Goal: Task Accomplishment & Management: Manage account settings

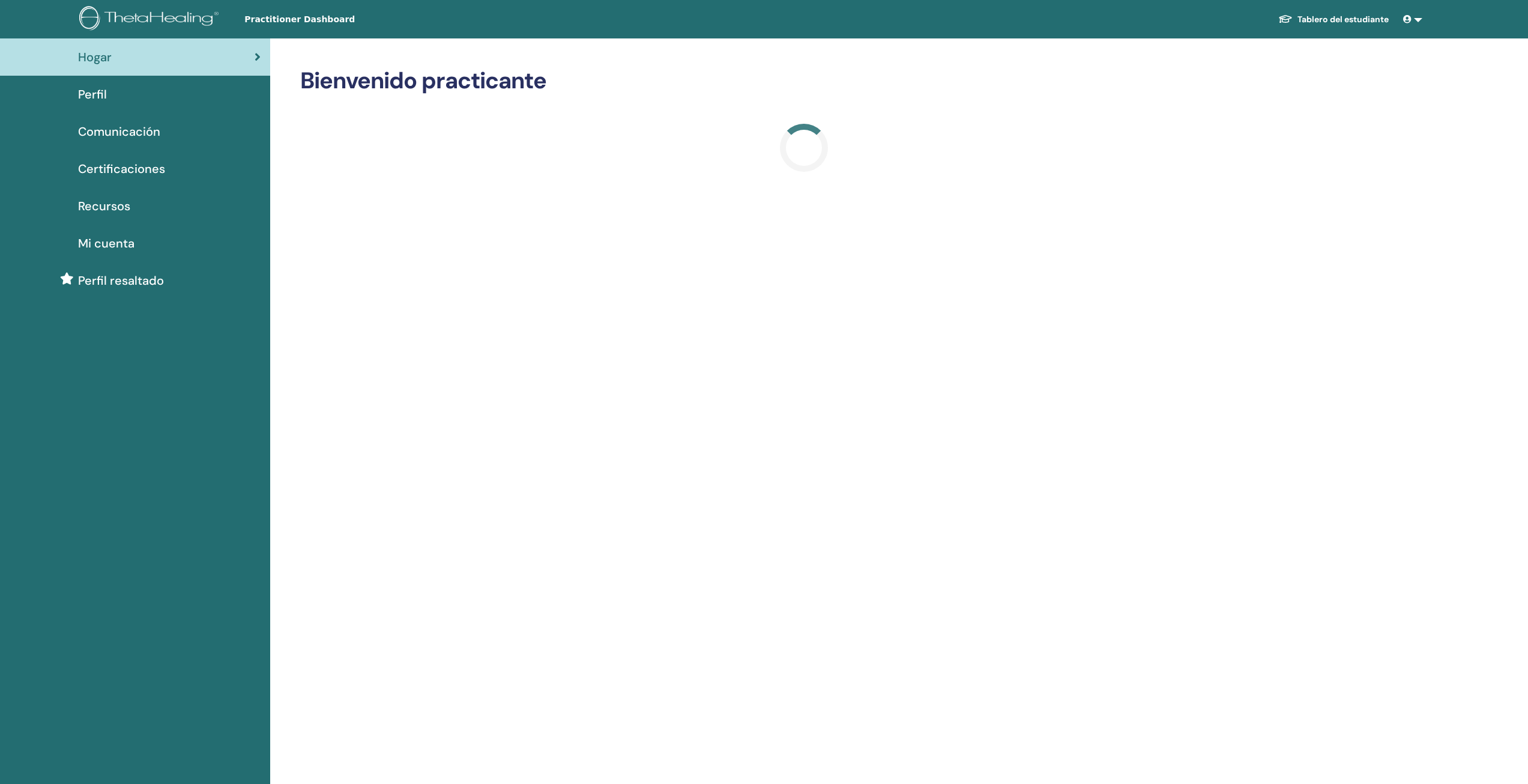
scroll to position [180, 0]
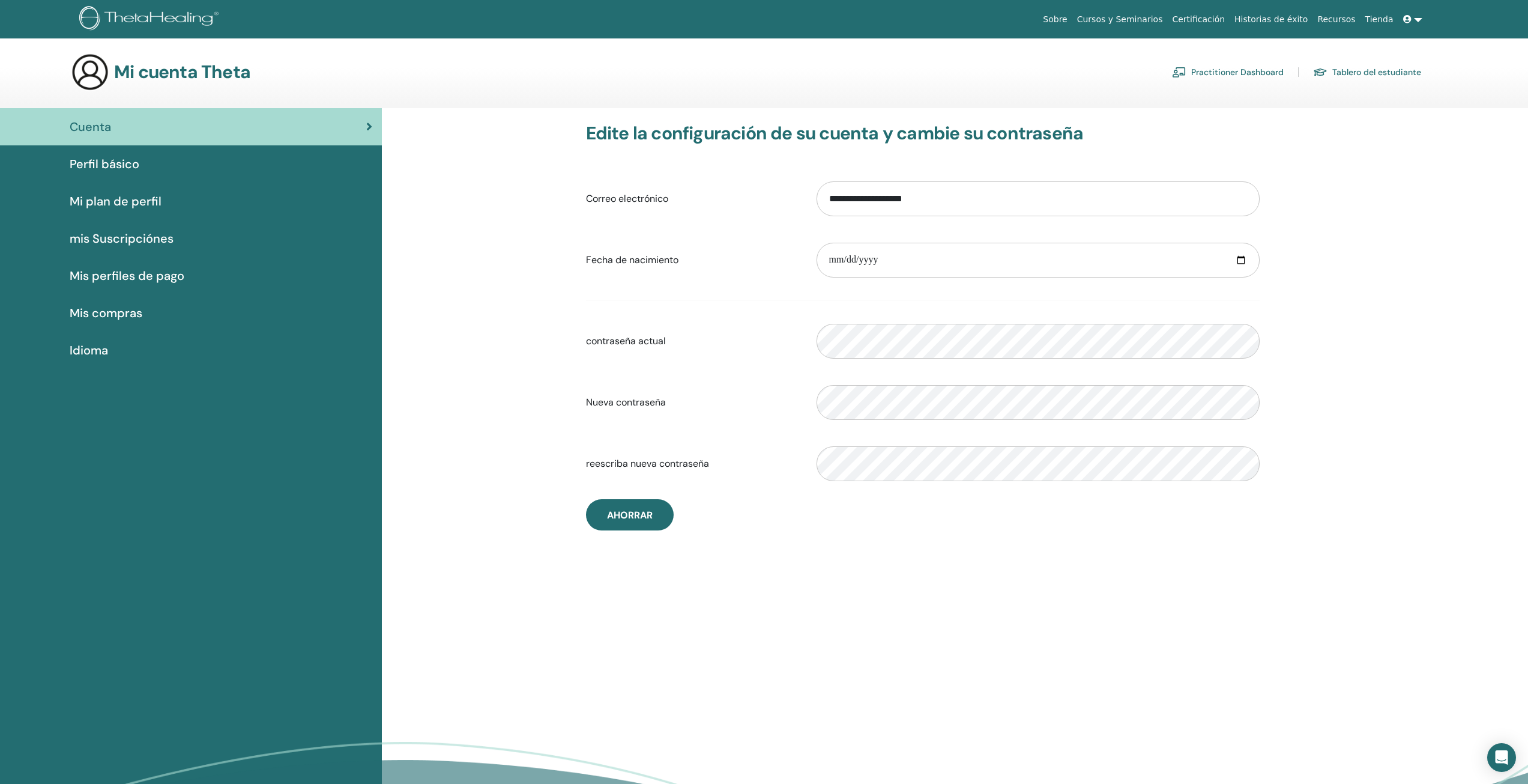
click at [1028, 626] on div "**********" at bounding box center [955, 485] width 1146 height 754
click at [1408, 18] on icon at bounding box center [1408, 19] width 8 height 8
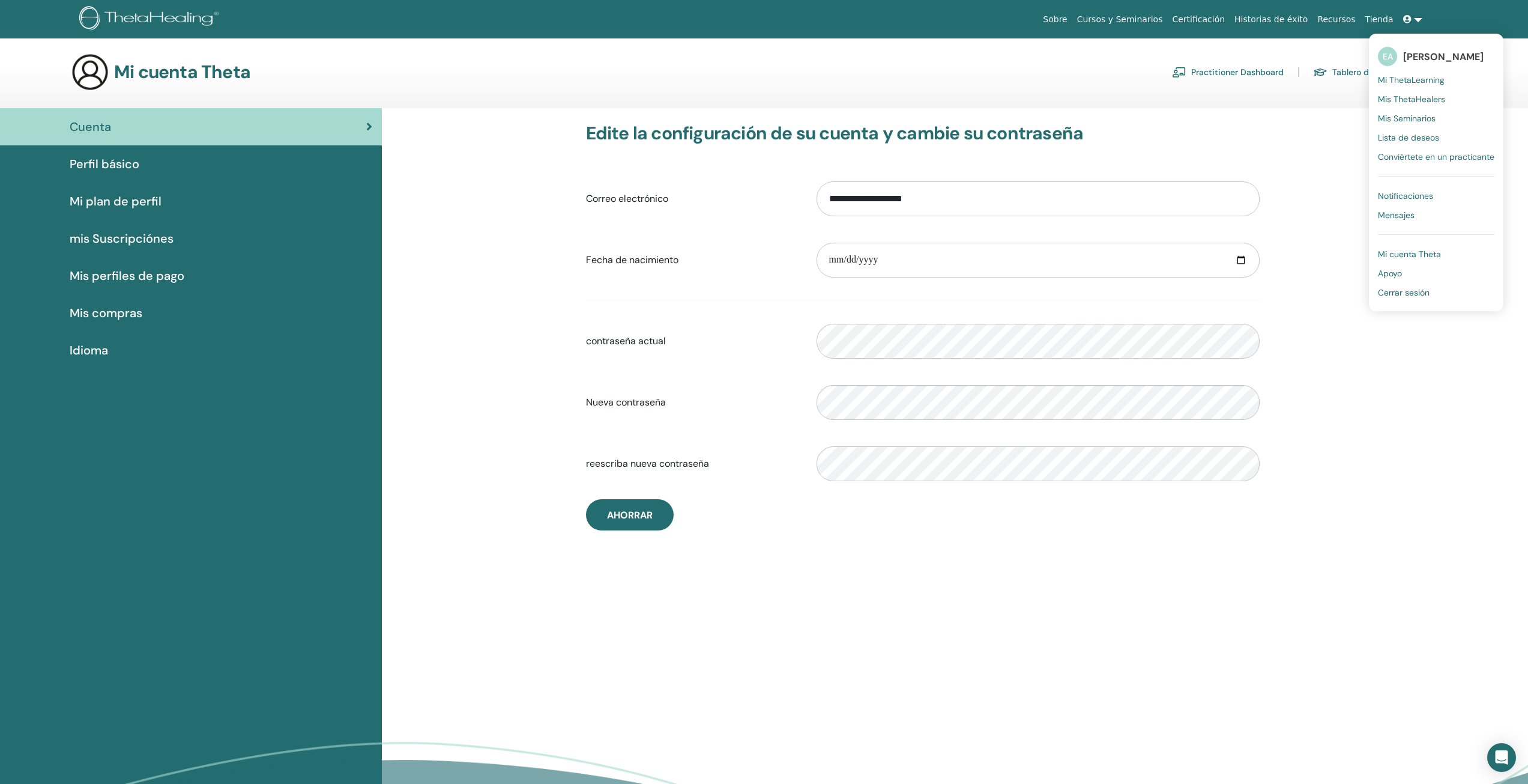
click at [1397, 273] on span "Apoyo" at bounding box center [1390, 273] width 24 height 10
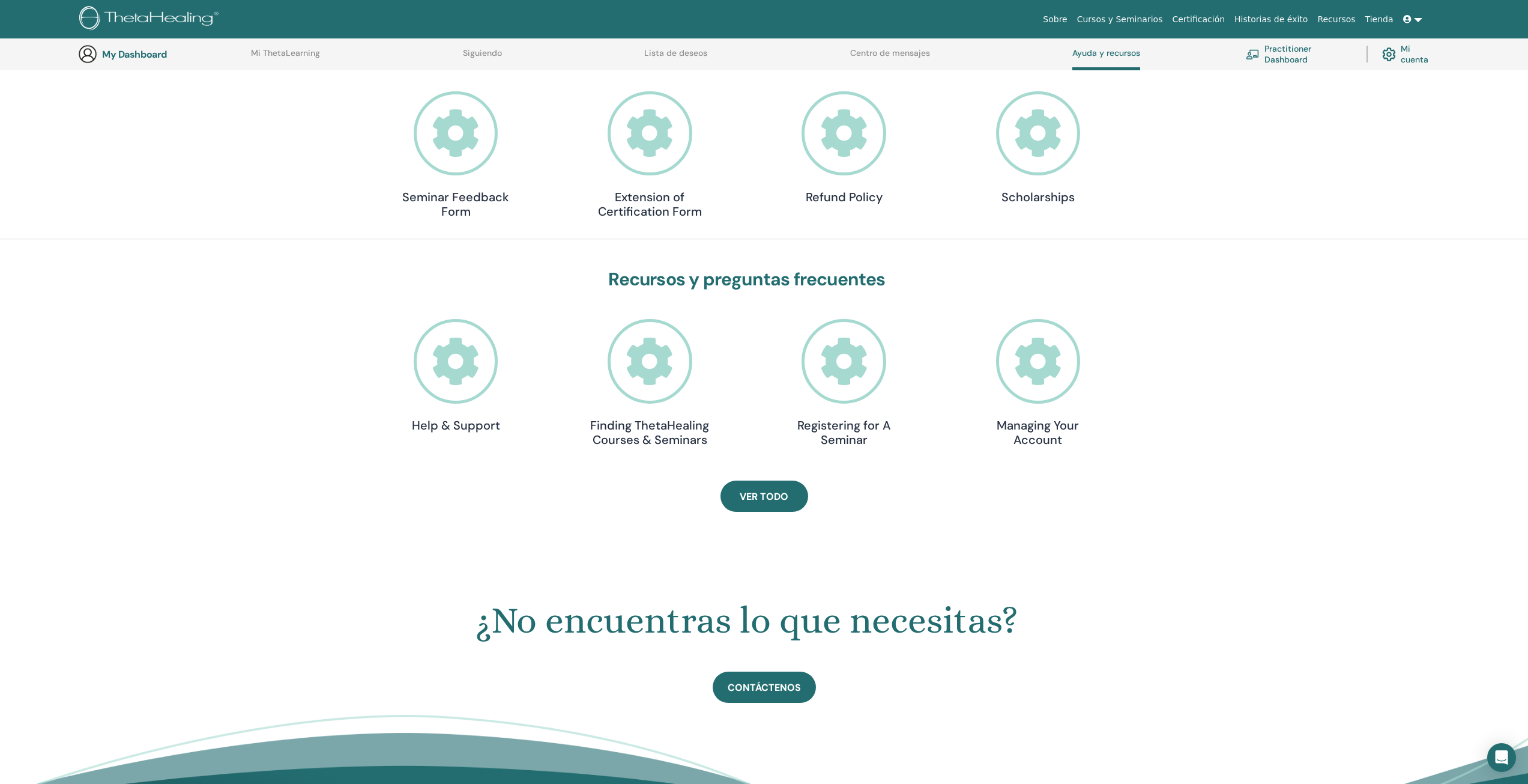
scroll to position [92, 0]
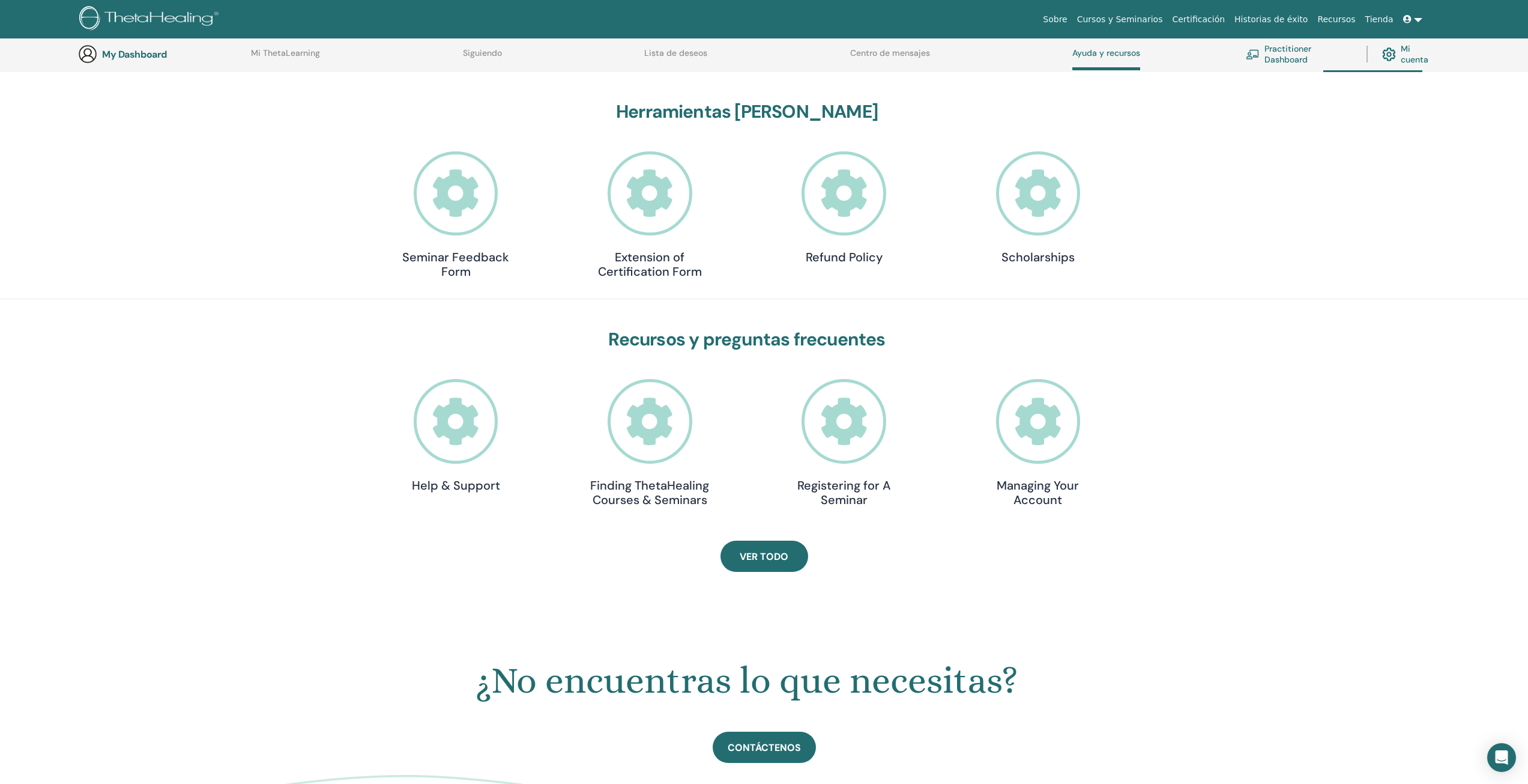
click at [453, 427] on icon at bounding box center [456, 422] width 85 height 85
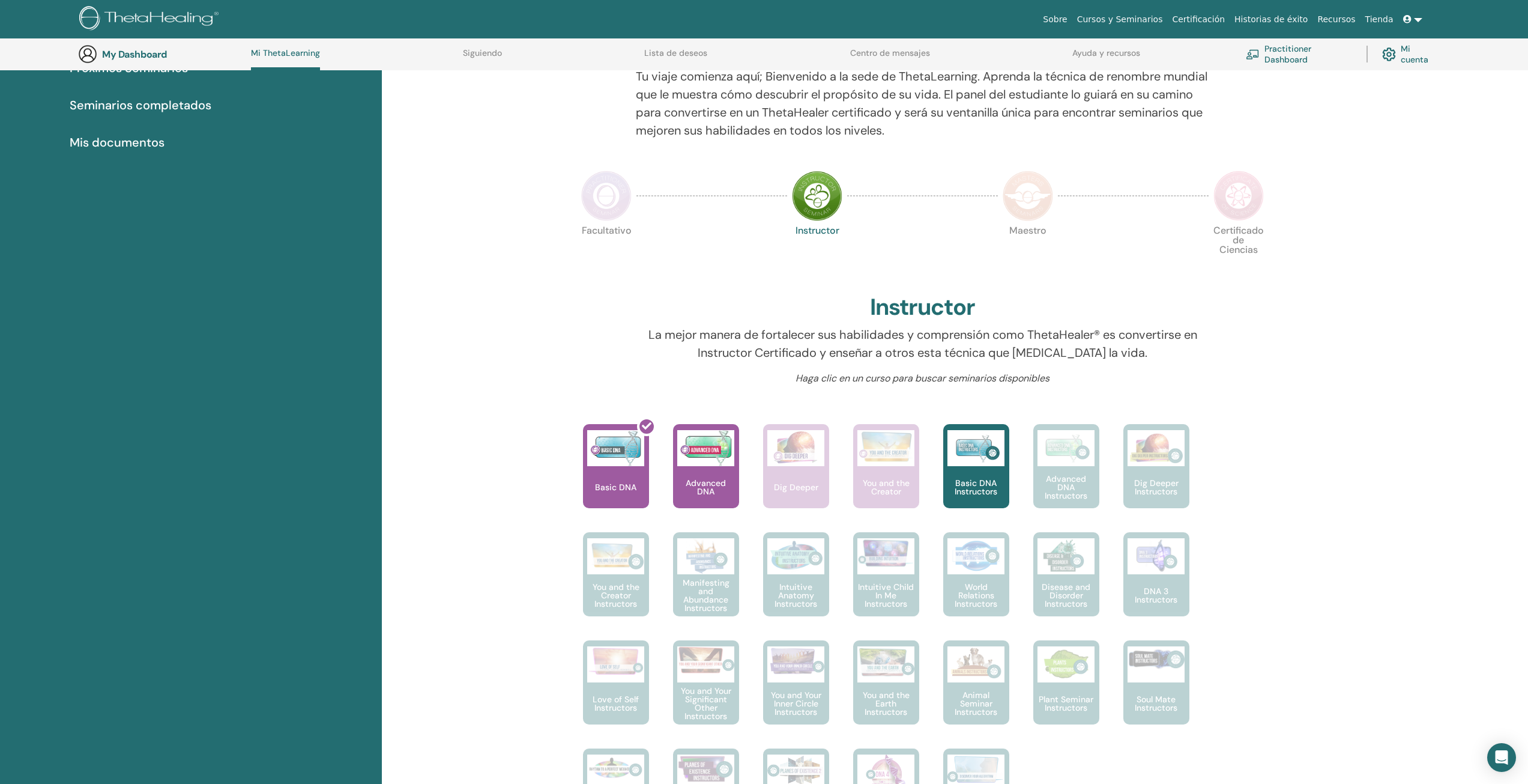
scroll to position [272, 0]
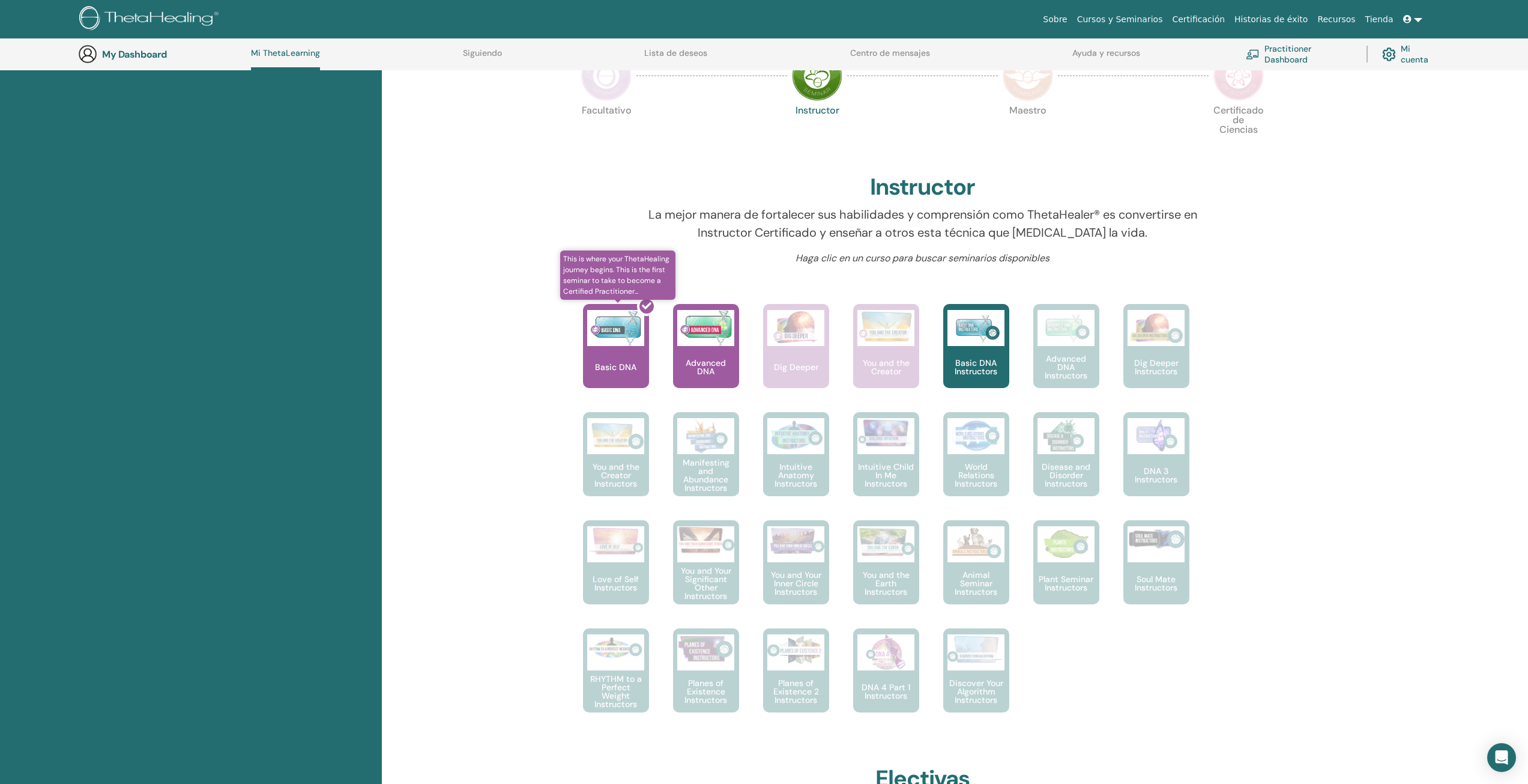
click at [637, 357] on div at bounding box center [623, 350] width 66 height 108
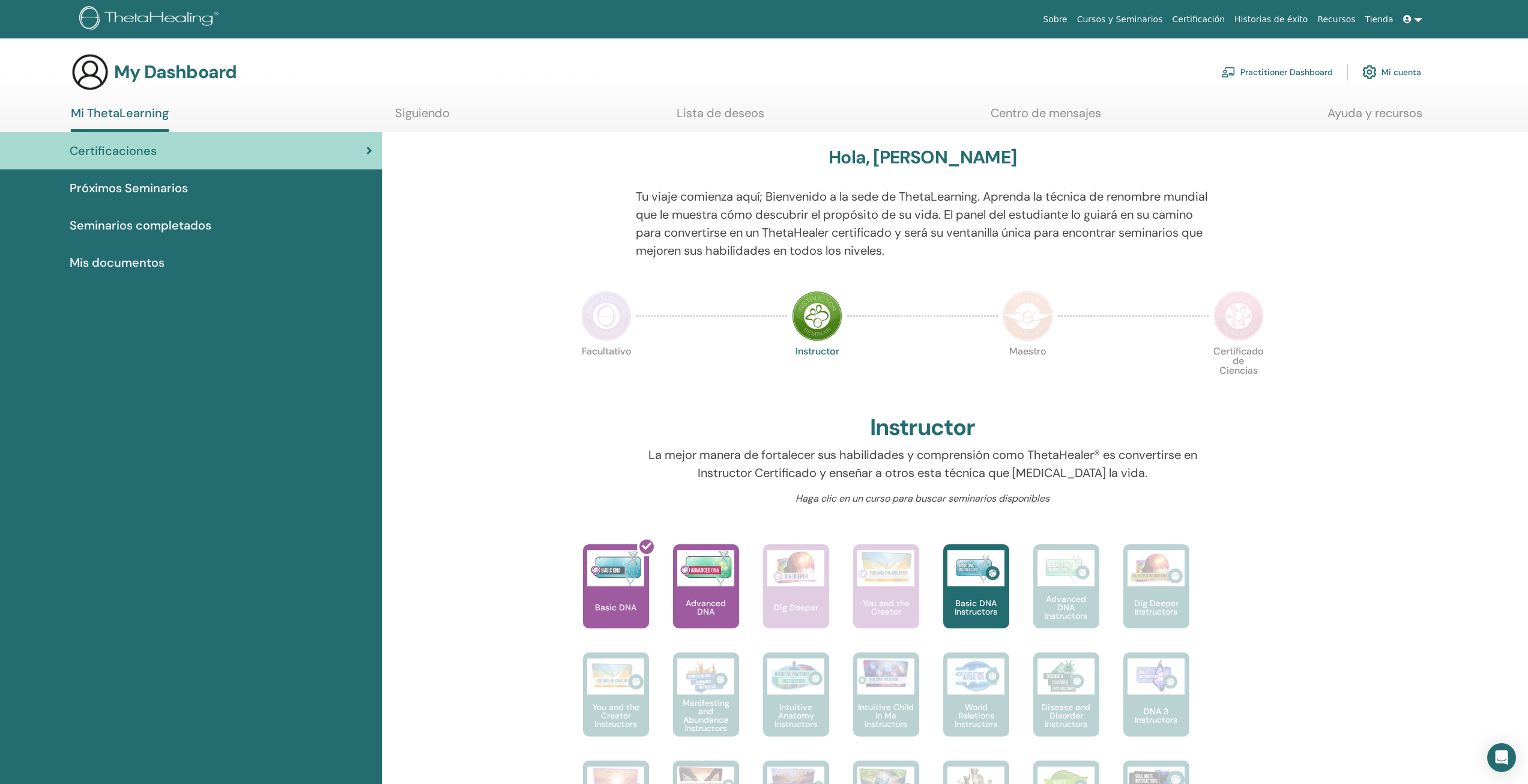
click at [160, 141] on link "Certificaciones" at bounding box center [191, 151] width 382 height 37
click at [362, 119] on ul "Mi ThetaLearning Siguiendo Lista de deseos Centro de mensajes Ayuda y recursos" at bounding box center [746, 119] width 1352 height 26
click at [417, 121] on link "Siguiendo" at bounding box center [422, 117] width 55 height 23
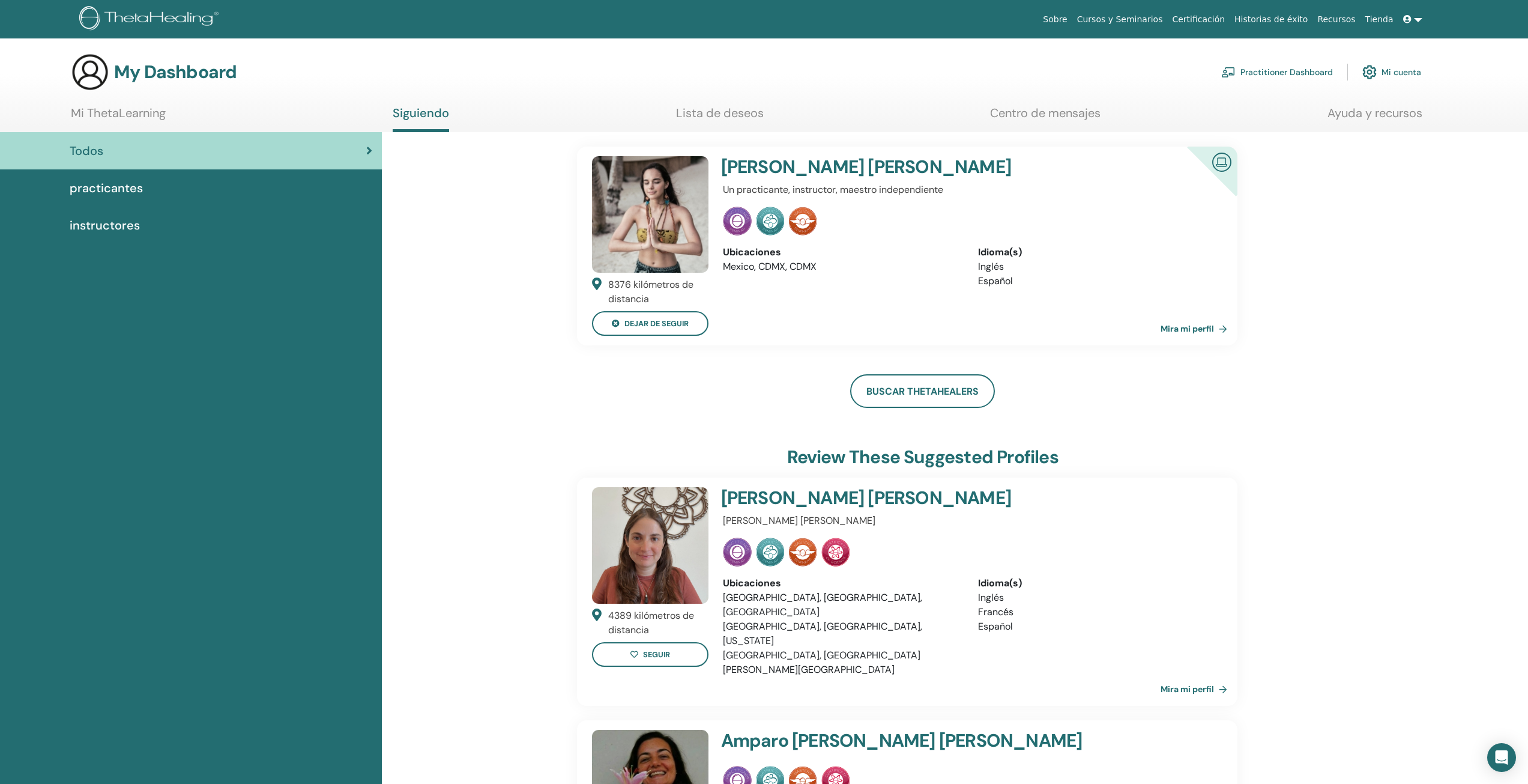
click at [718, 117] on link "Lista de deseos" at bounding box center [719, 117] width 87 height 23
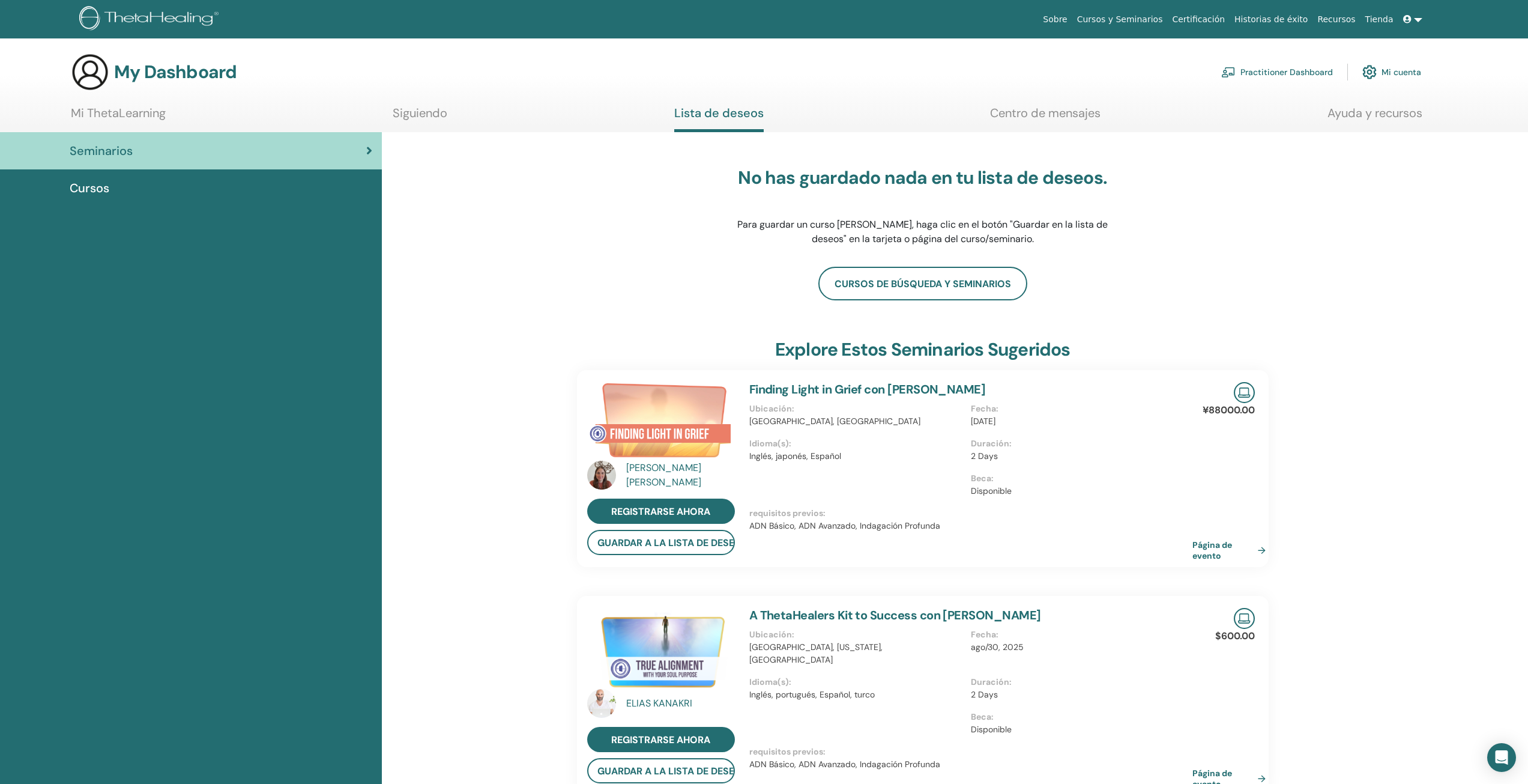
click at [1014, 117] on link "Centro de mensajes" at bounding box center [1045, 117] width 111 height 23
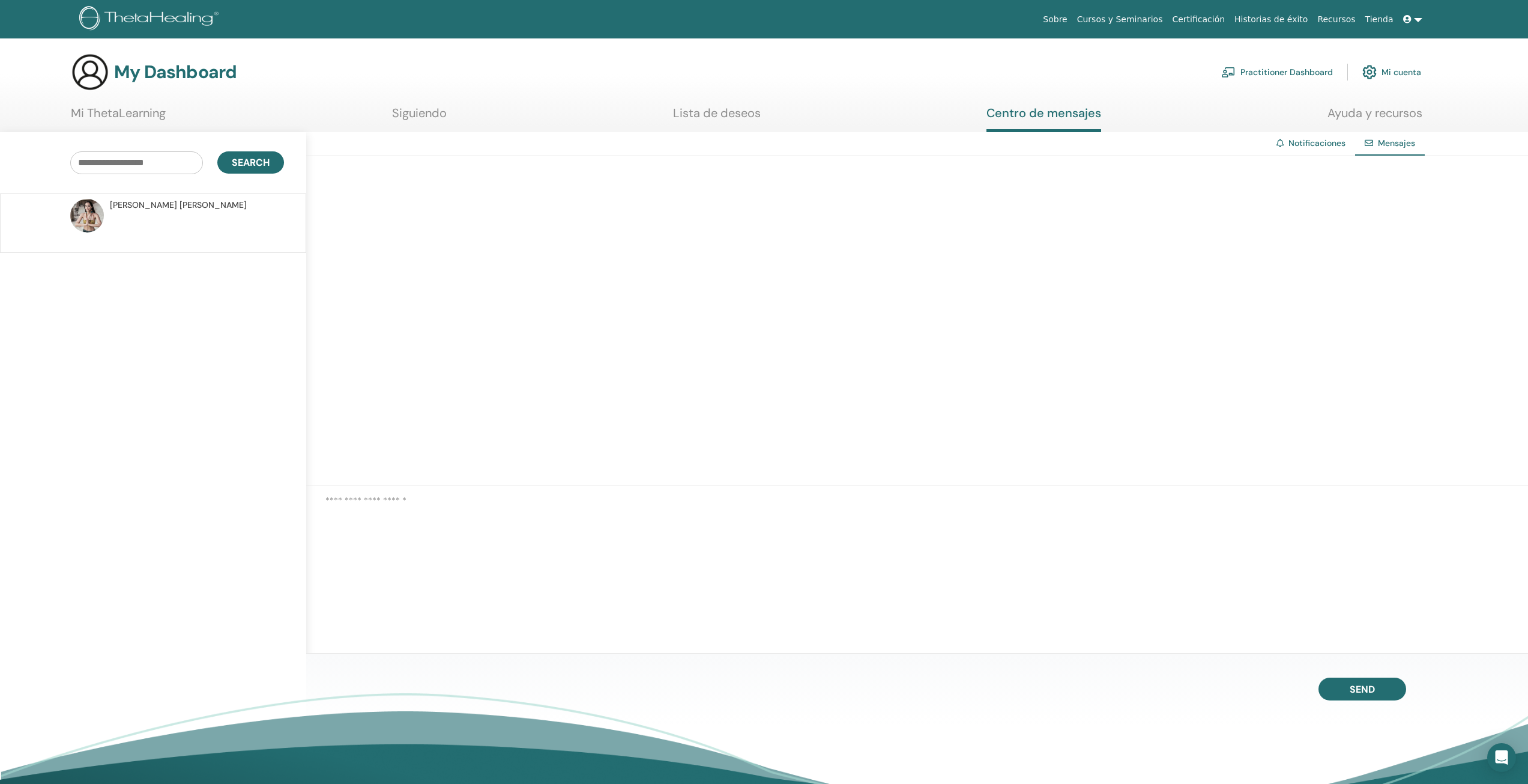
click at [204, 210] on span "Karen Paola Fernandez Cortez" at bounding box center [178, 205] width 137 height 13
click at [572, 171] on div "Karen Paola Fernandez Cortez Instructor" at bounding box center [917, 183] width 1222 height 54
click at [362, 166] on div "Karen Paola Fernandez Cortez Instructor" at bounding box center [917, 183] width 1222 height 54
click at [342, 180] on img at bounding box center [338, 180] width 34 height 34
click at [861, 163] on div "Karen Paola Fernandez Cortez Instructor" at bounding box center [917, 183] width 1222 height 54
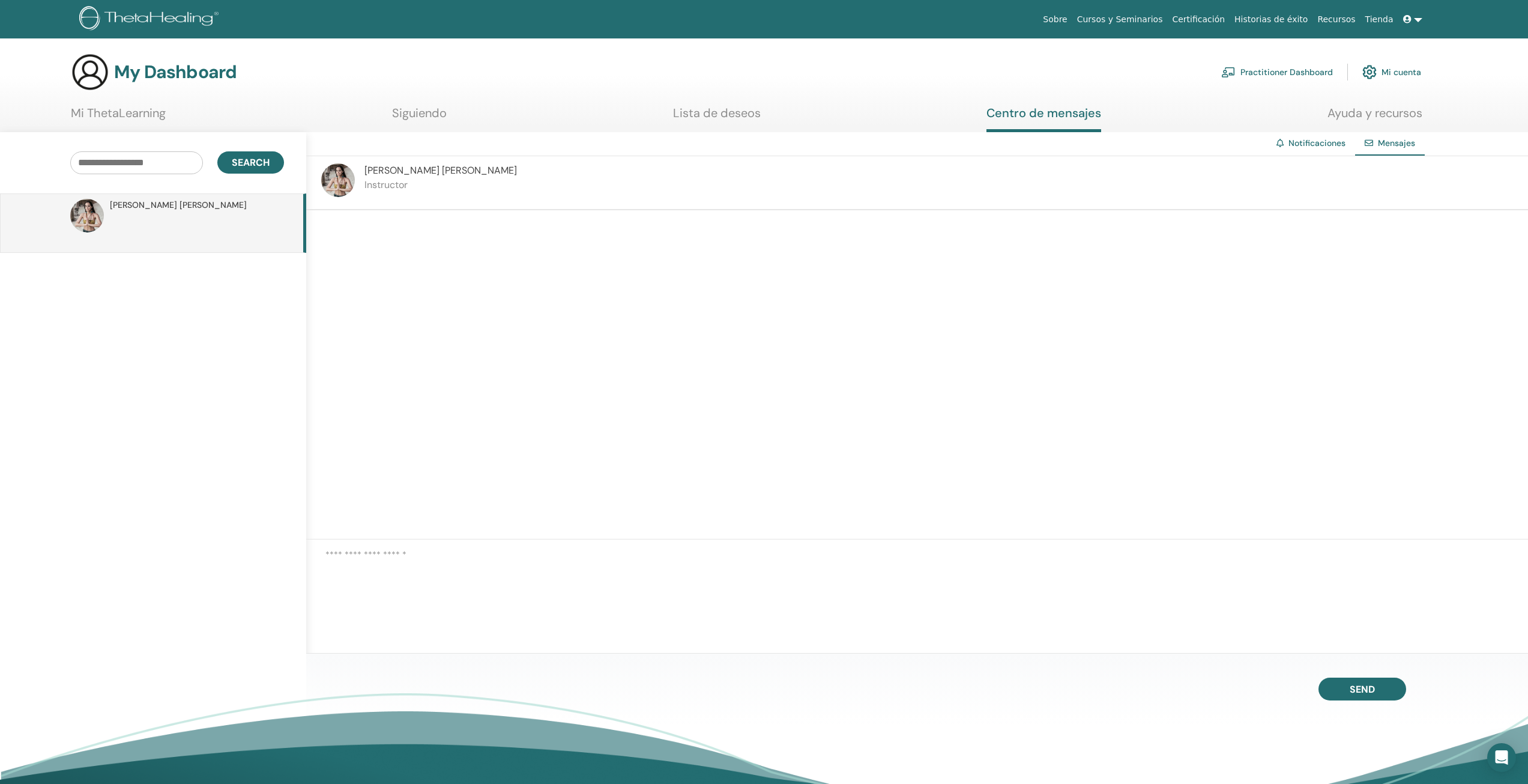
click at [338, 188] on img at bounding box center [338, 180] width 34 height 34
click at [1305, 145] on link "Notificaciones" at bounding box center [1317, 143] width 57 height 10
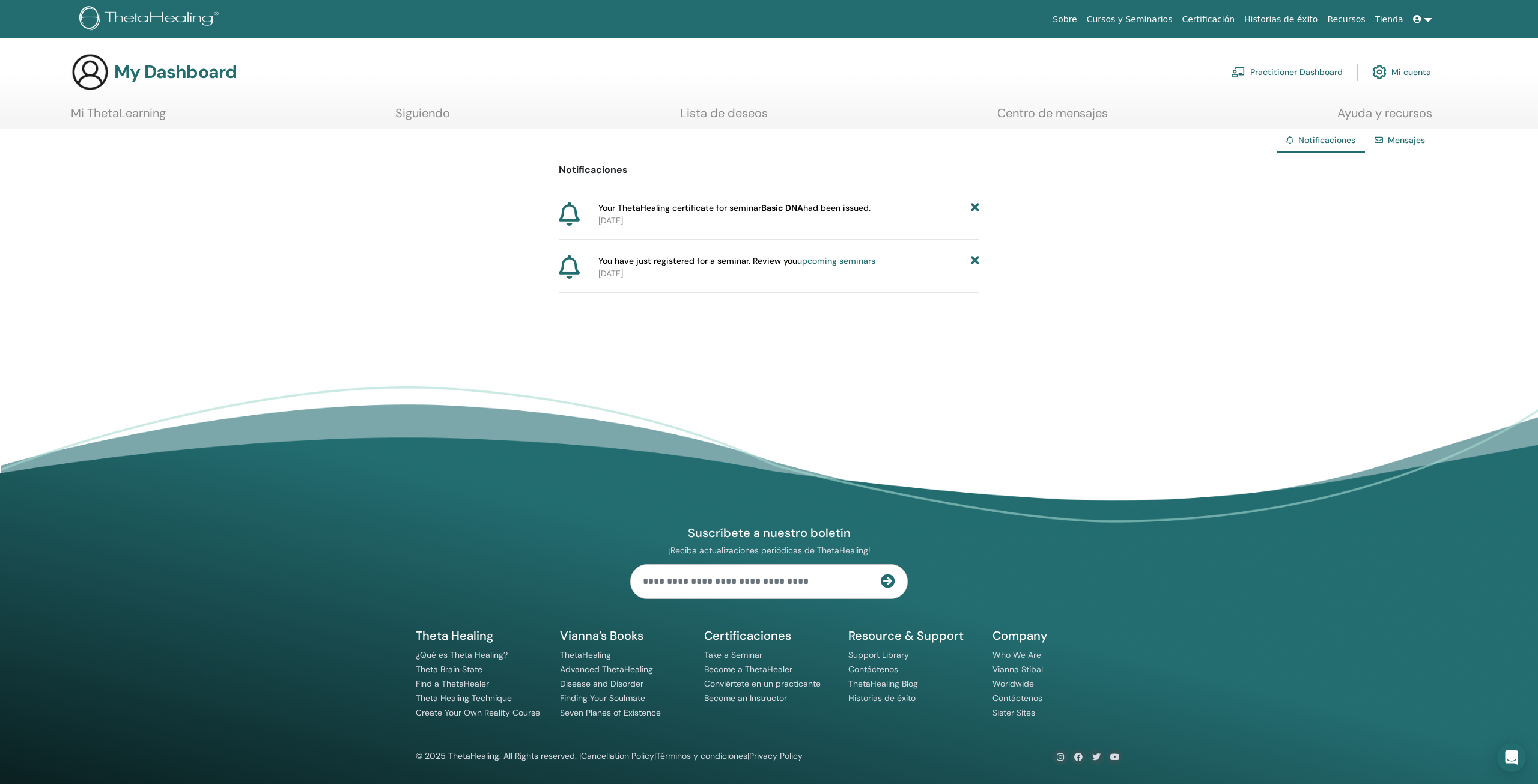
click at [1417, 141] on link "Mensajes" at bounding box center [1406, 139] width 37 height 10
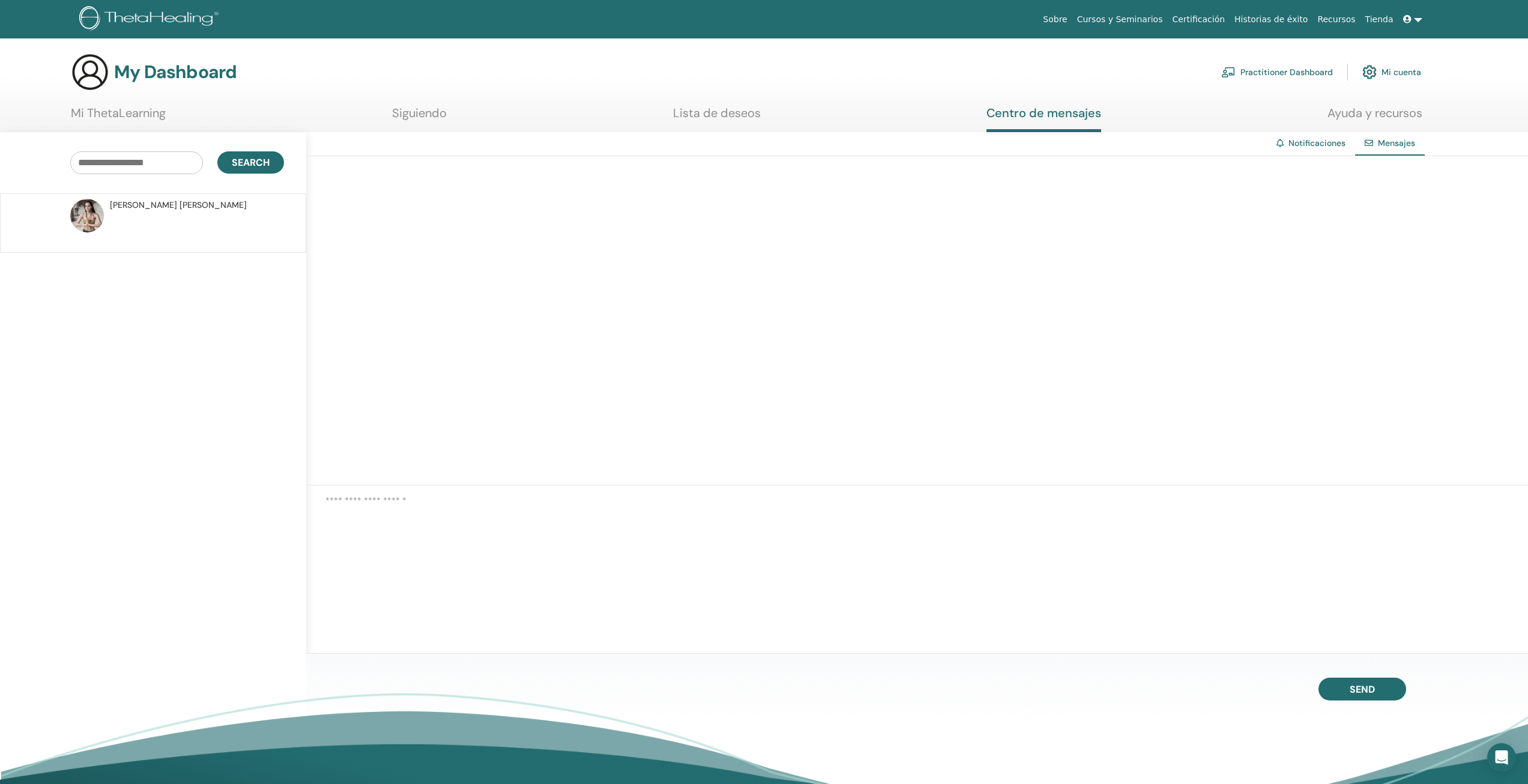
click at [1384, 73] on link "Mi cuenta" at bounding box center [1392, 71] width 59 height 26
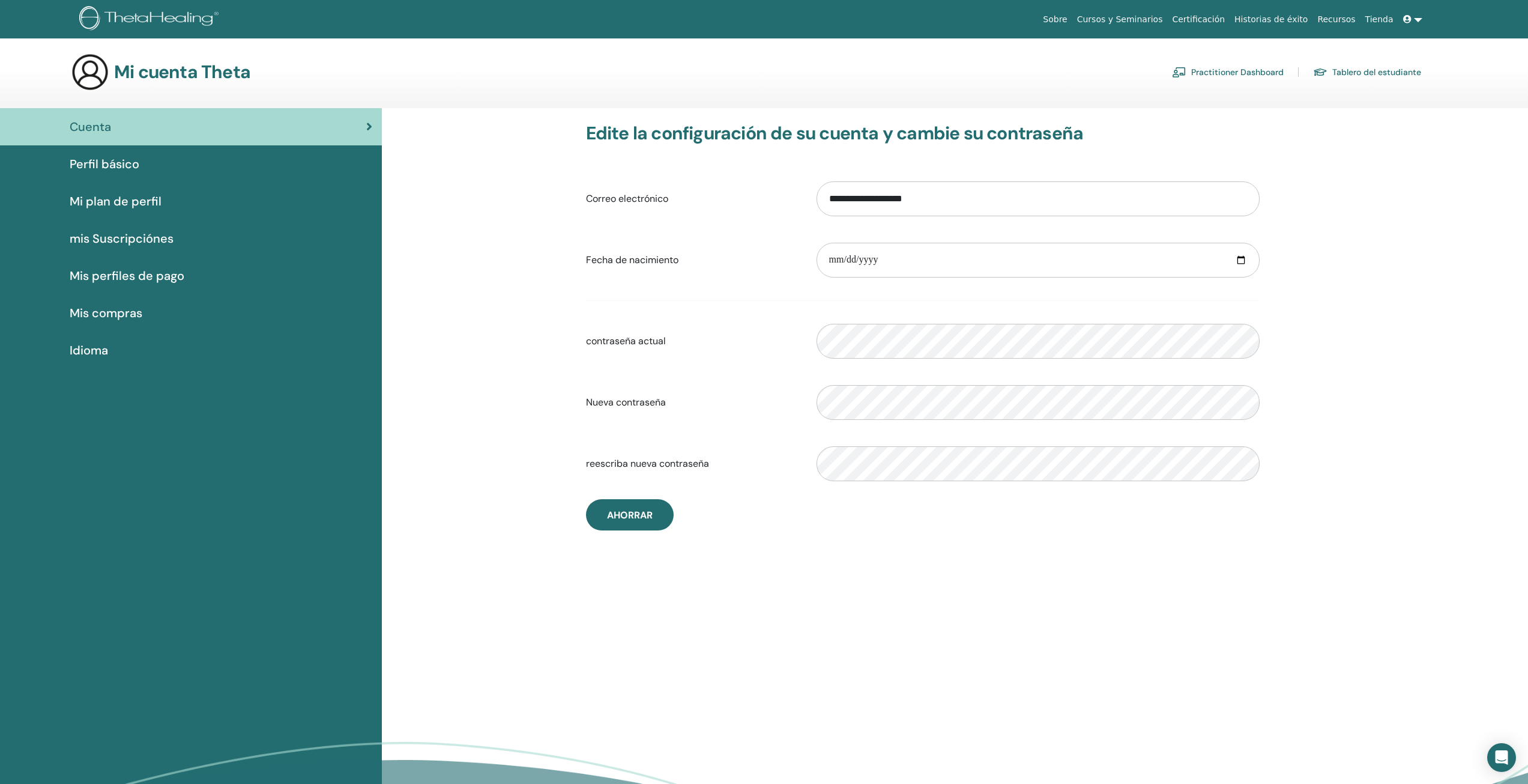
click at [119, 313] on span "Mis compras" at bounding box center [106, 313] width 73 height 18
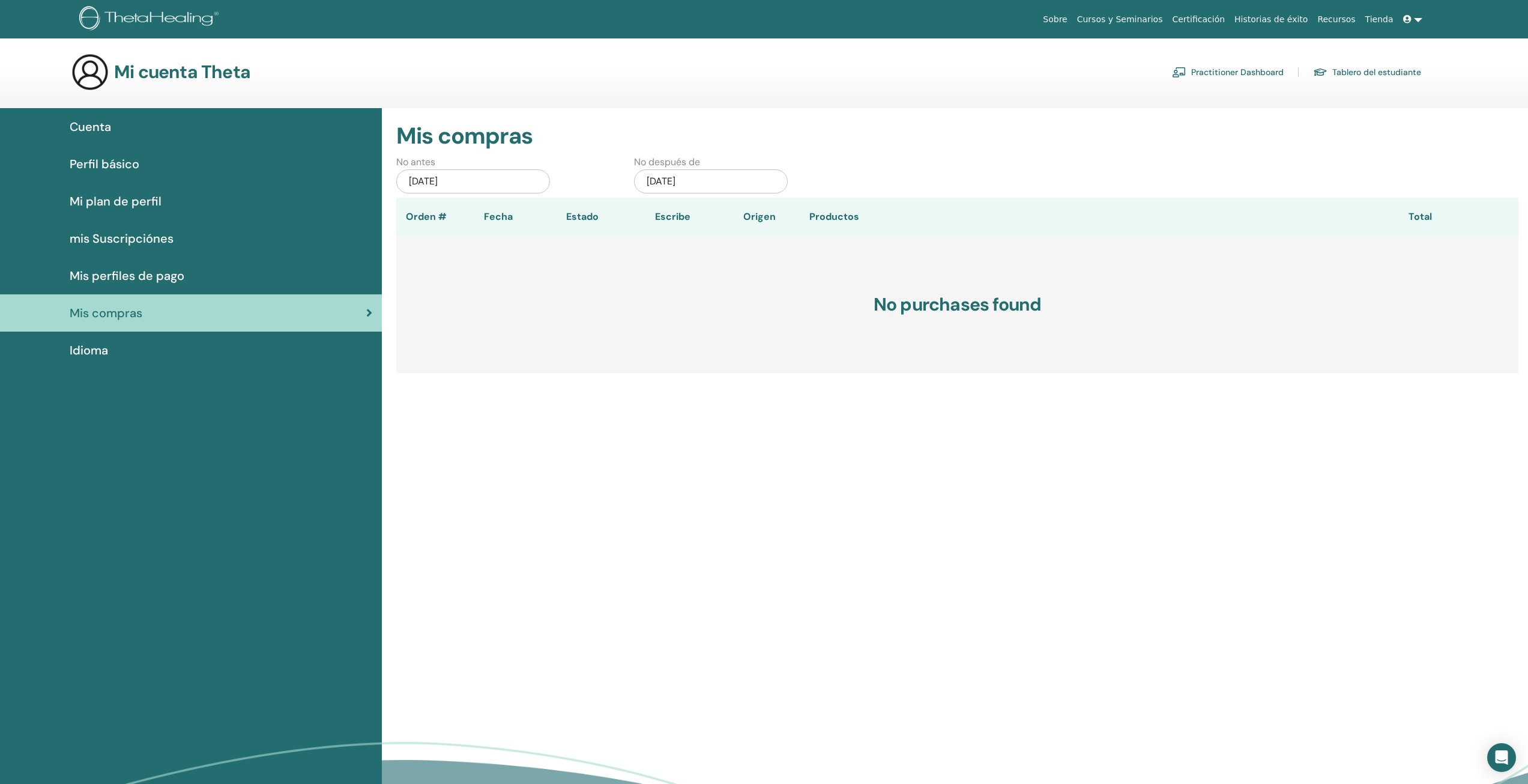
click at [508, 270] on h3 "No purchases found" at bounding box center [957, 304] width 1122 height 137
click at [475, 168] on div "No antes may/21, 2025" at bounding box center [506, 176] width 238 height 42
click at [471, 186] on div "may/21, 2025" at bounding box center [473, 181] width 154 height 24
click at [410, 209] on button "Previous Month" at bounding box center [412, 215] width 19 height 19
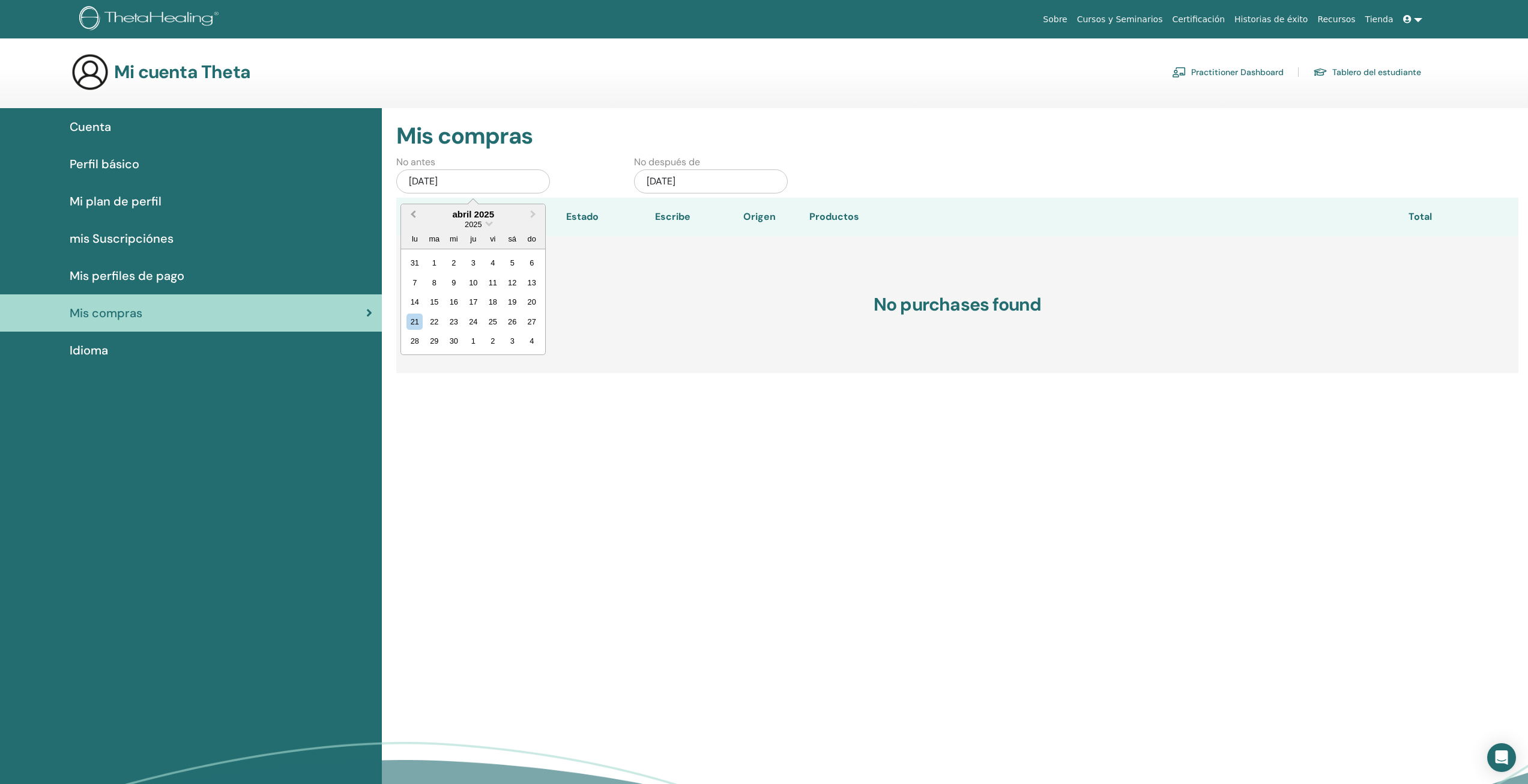
click at [410, 209] on button "Previous Month" at bounding box center [412, 215] width 19 height 19
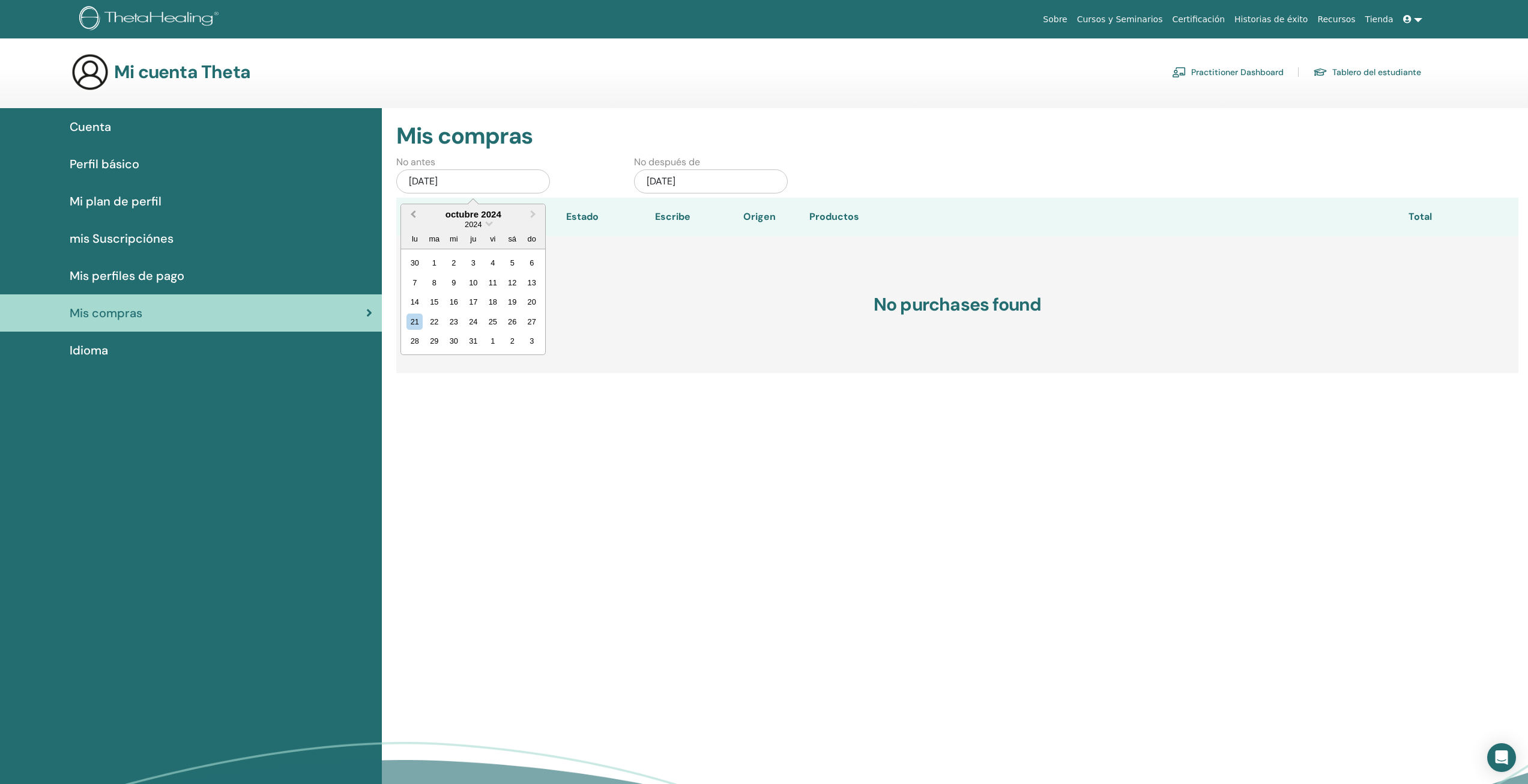
click at [410, 209] on button "Previous Month" at bounding box center [412, 215] width 19 height 19
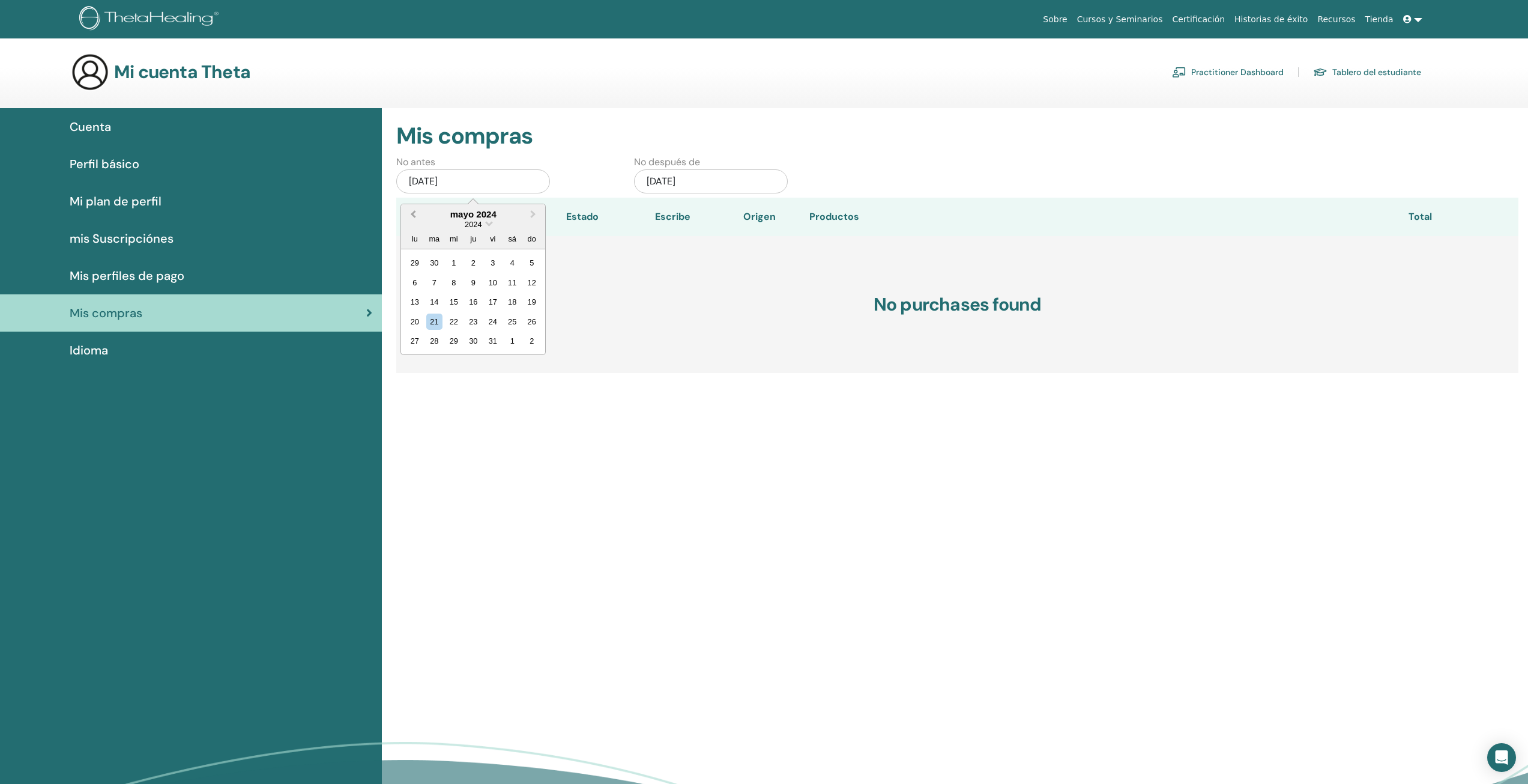
click at [410, 209] on button "Previous Month" at bounding box center [412, 215] width 19 height 19
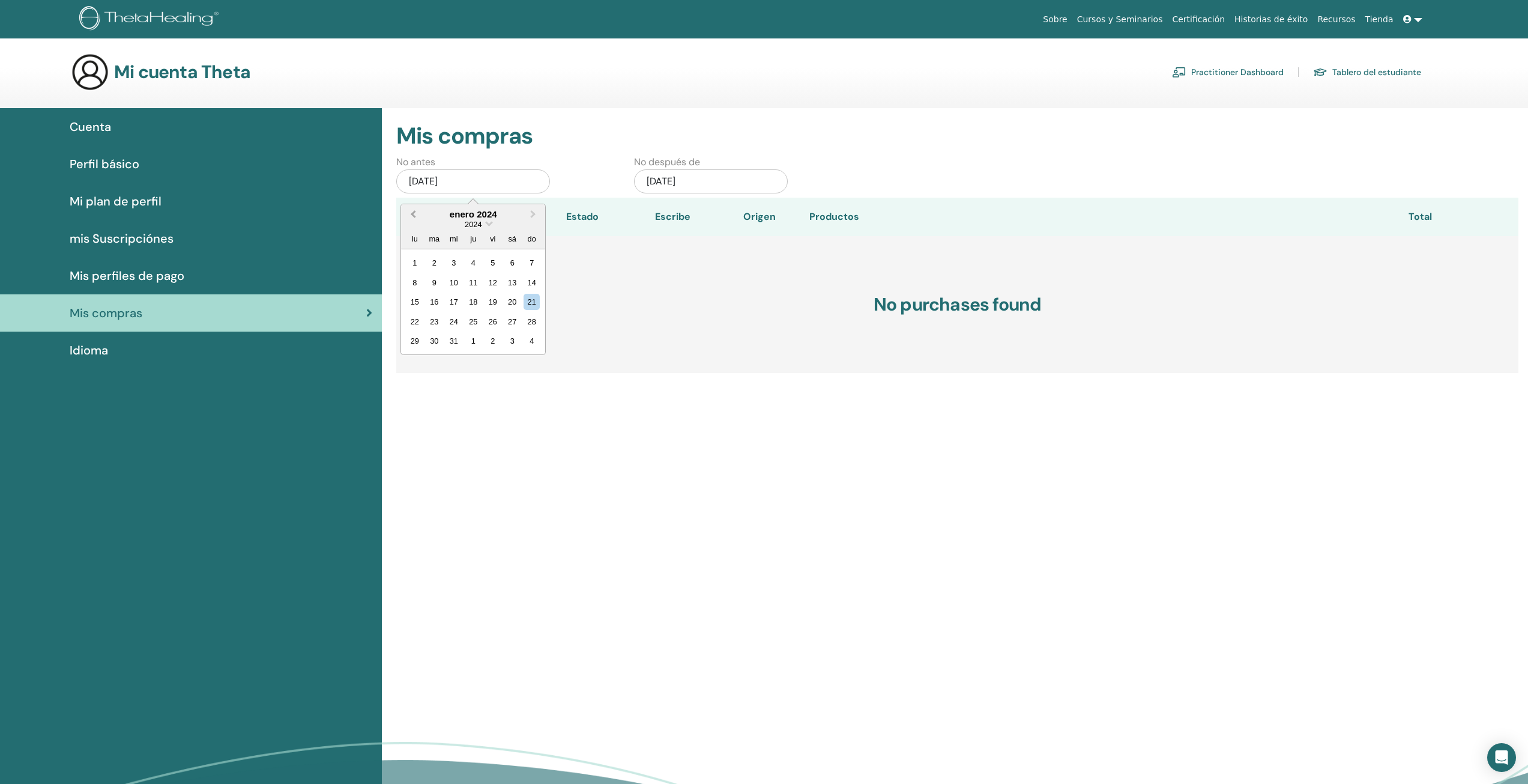
click at [410, 209] on button "Previous Month" at bounding box center [412, 215] width 19 height 19
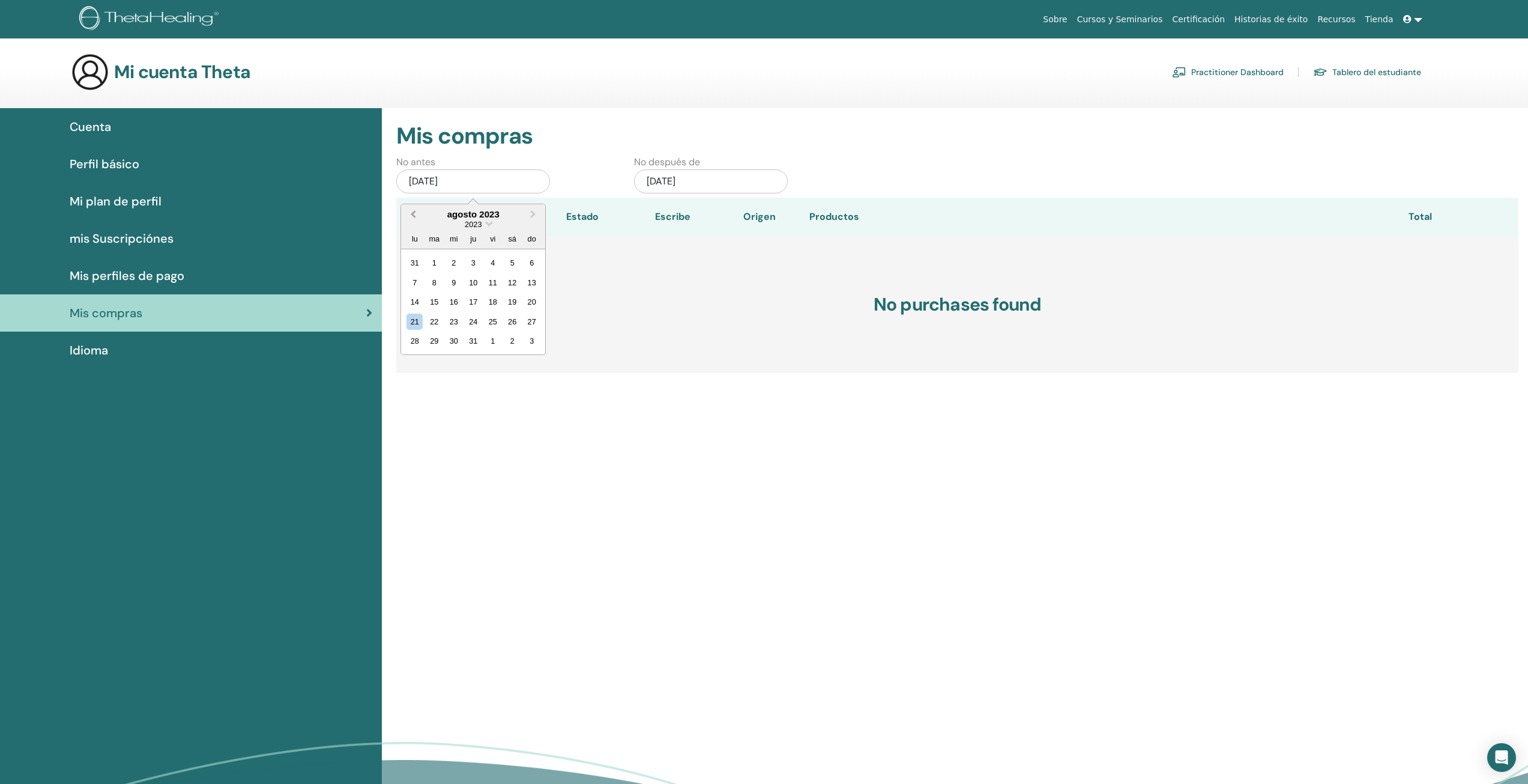
click at [410, 209] on button "Previous Month" at bounding box center [412, 215] width 19 height 19
click at [467, 265] on div "1" at bounding box center [474, 263] width 16 height 16
click at [506, 182] on div "jun/01, 2023" at bounding box center [473, 181] width 154 height 24
click at [705, 173] on div "nov/21, 2025" at bounding box center [711, 181] width 154 height 24
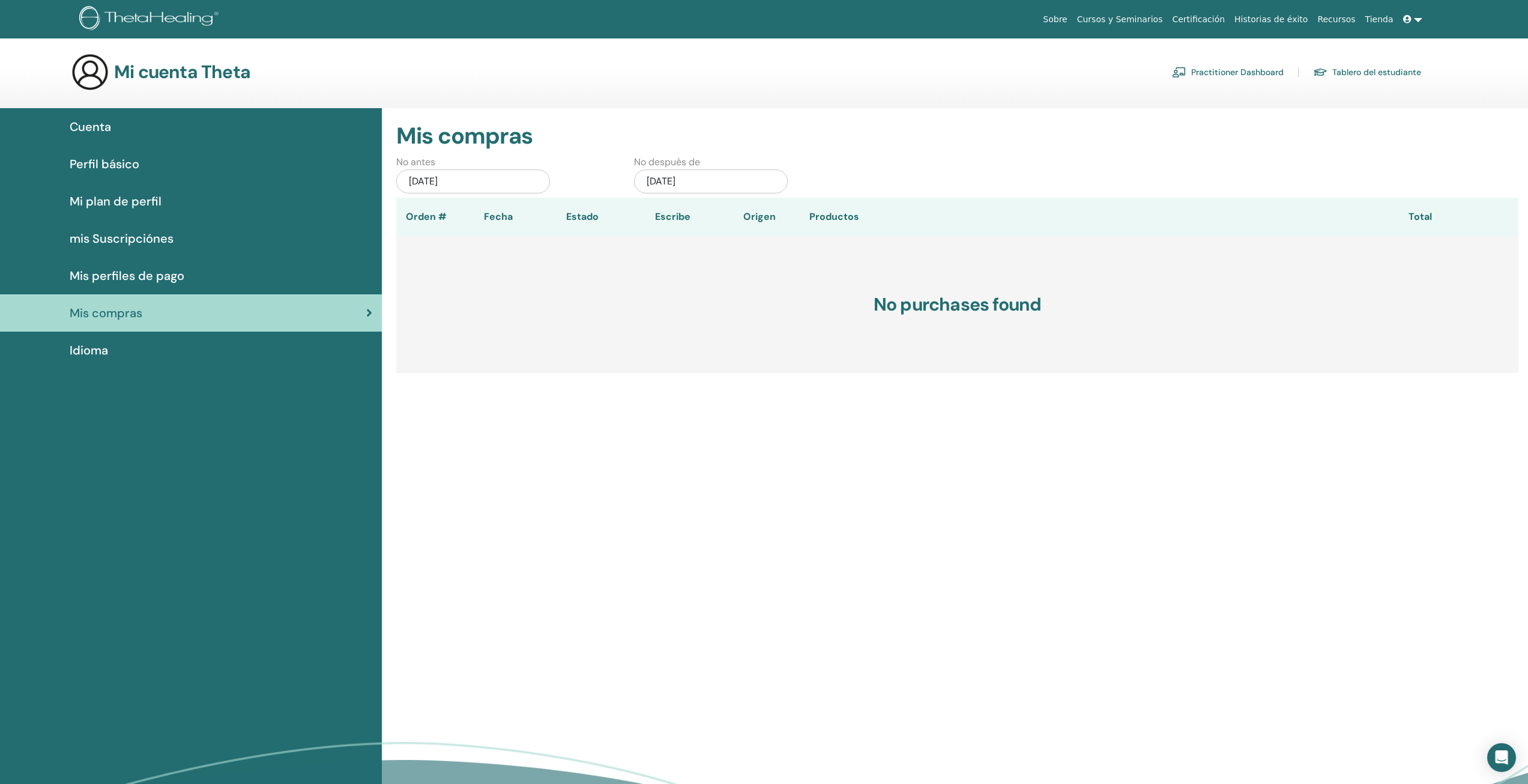
click at [710, 176] on div "nov/21, 2025" at bounding box center [711, 181] width 154 height 24
click at [655, 212] on button "Previous Month" at bounding box center [650, 215] width 19 height 19
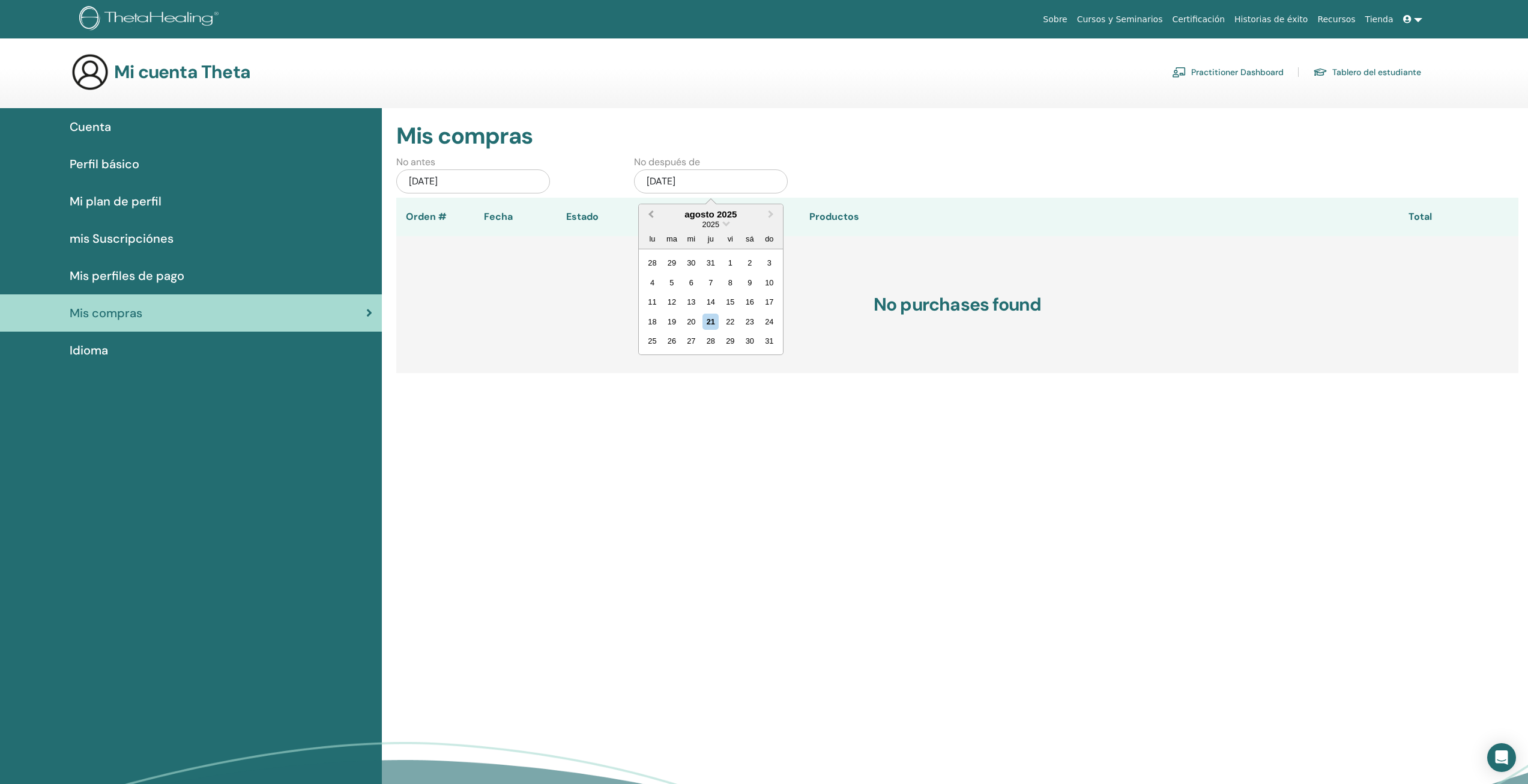
click at [655, 212] on button "Previous Month" at bounding box center [650, 215] width 19 height 19
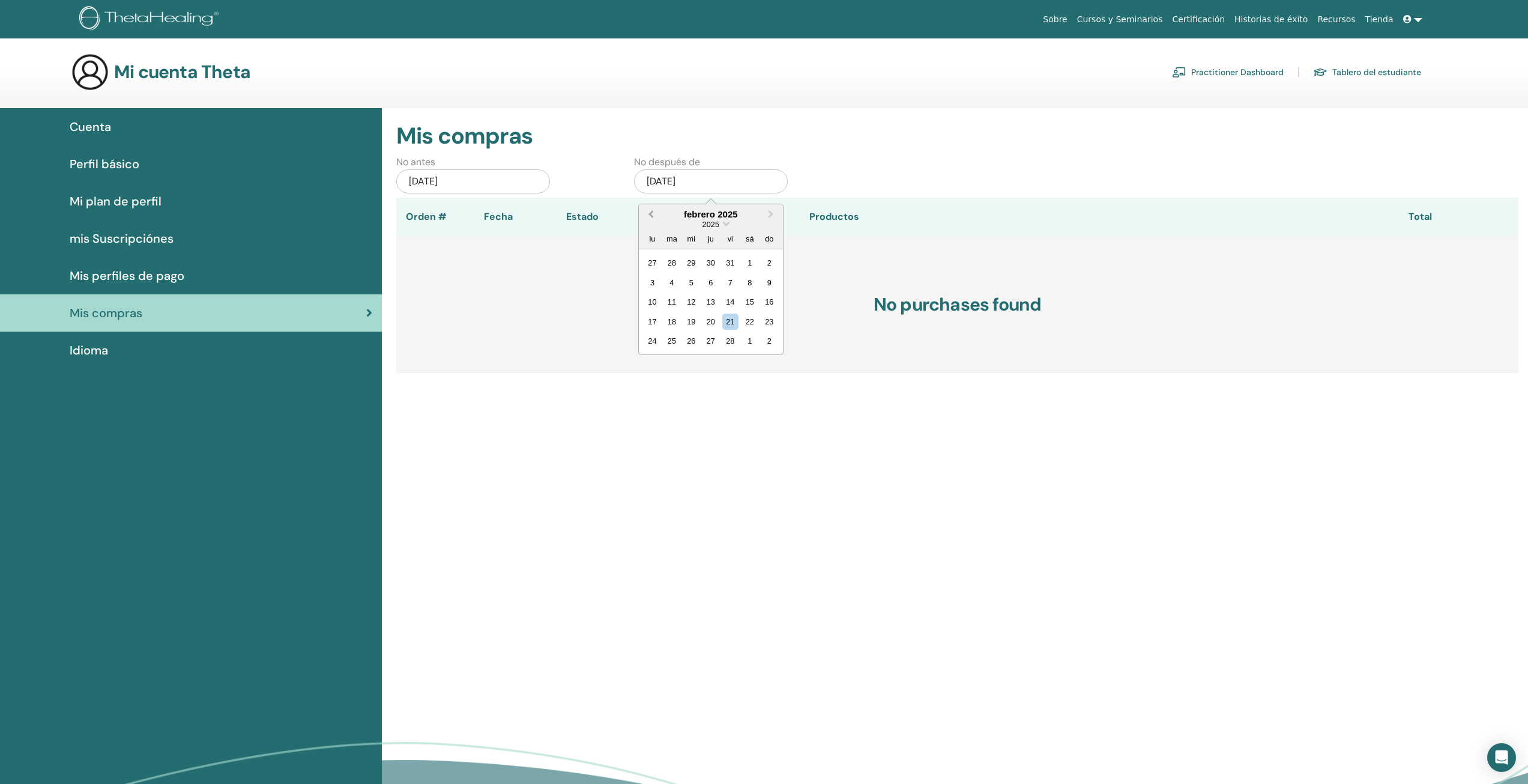
click at [655, 212] on button "Previous Month" at bounding box center [650, 215] width 19 height 19
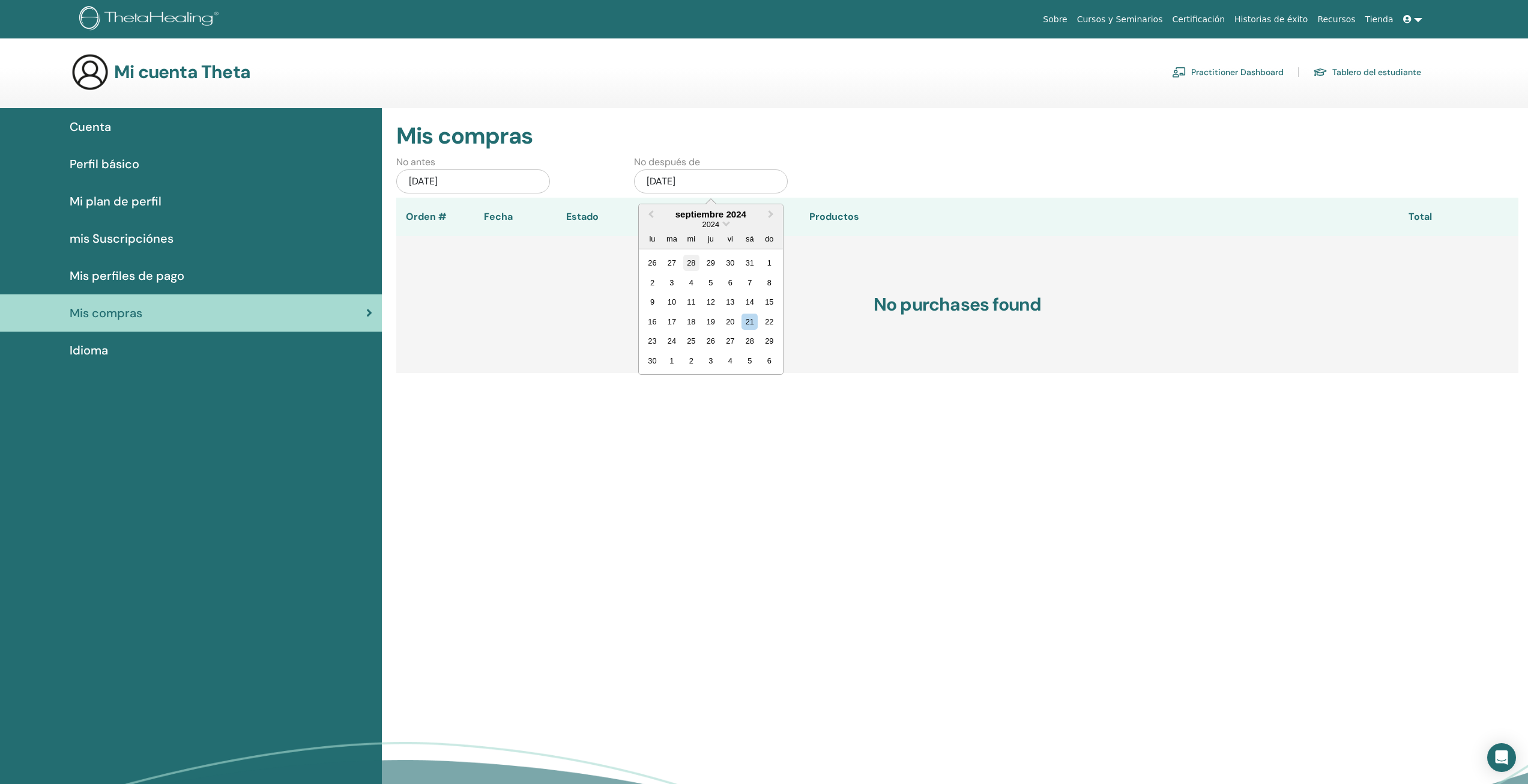
click at [691, 261] on div "28" at bounding box center [691, 263] width 16 height 16
click at [707, 253] on h3 "No purchases found" at bounding box center [957, 304] width 1122 height 137
click at [971, 324] on h3 "No purchases found" at bounding box center [957, 304] width 1122 height 137
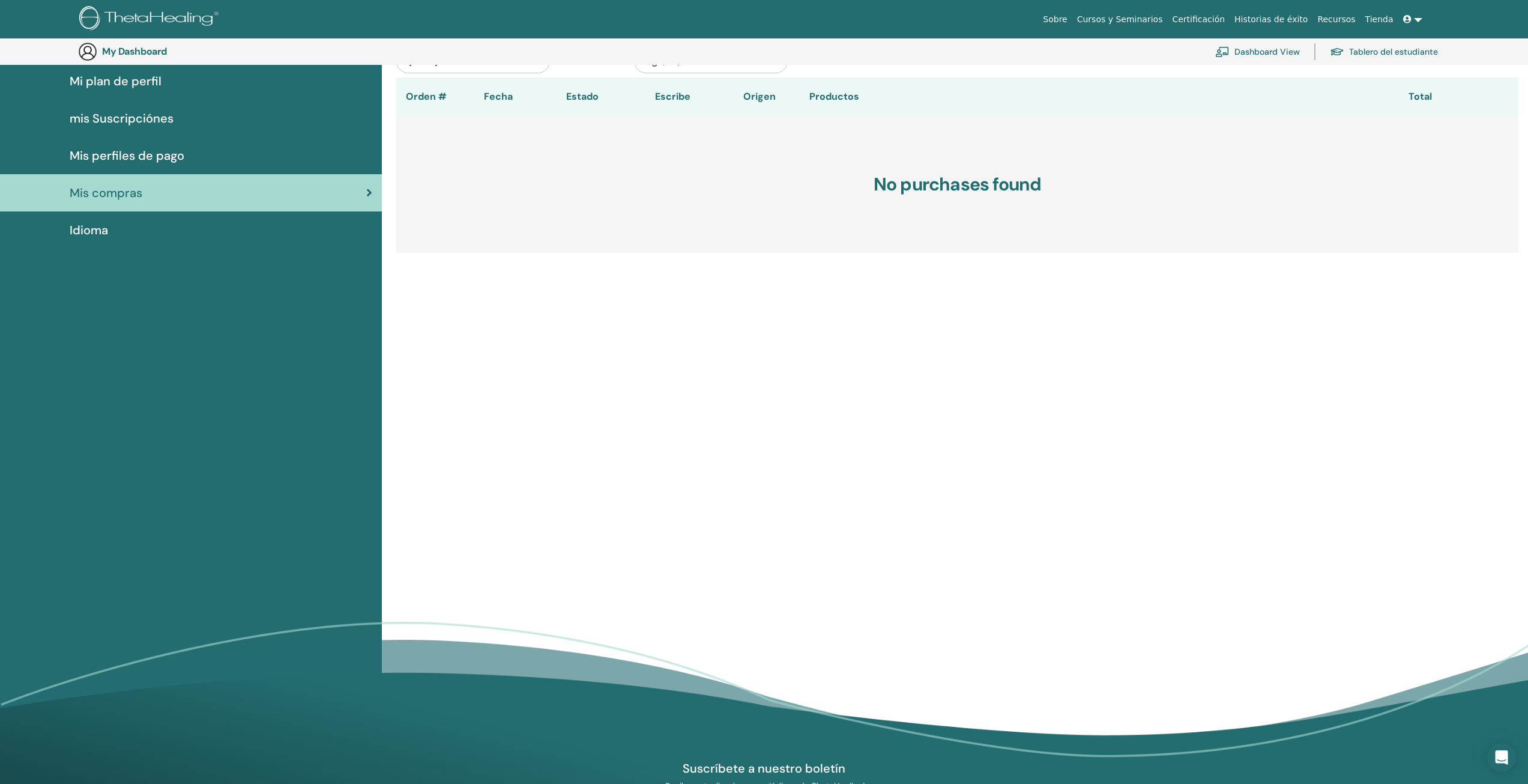
click at [135, 224] on div "Idioma" at bounding box center [191, 230] width 362 height 18
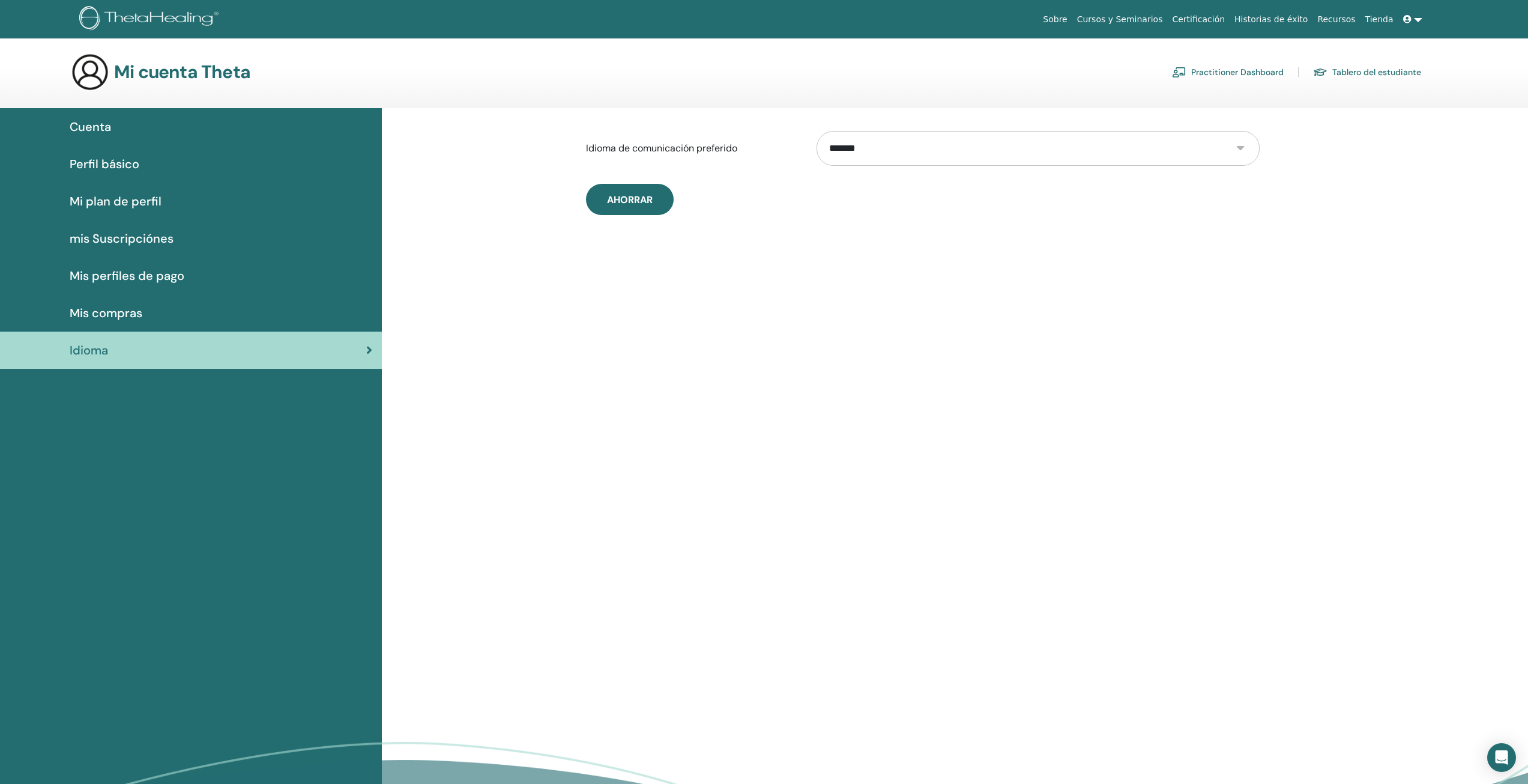
click at [147, 192] on span "Mi plan de perfil" at bounding box center [115, 201] width 92 height 18
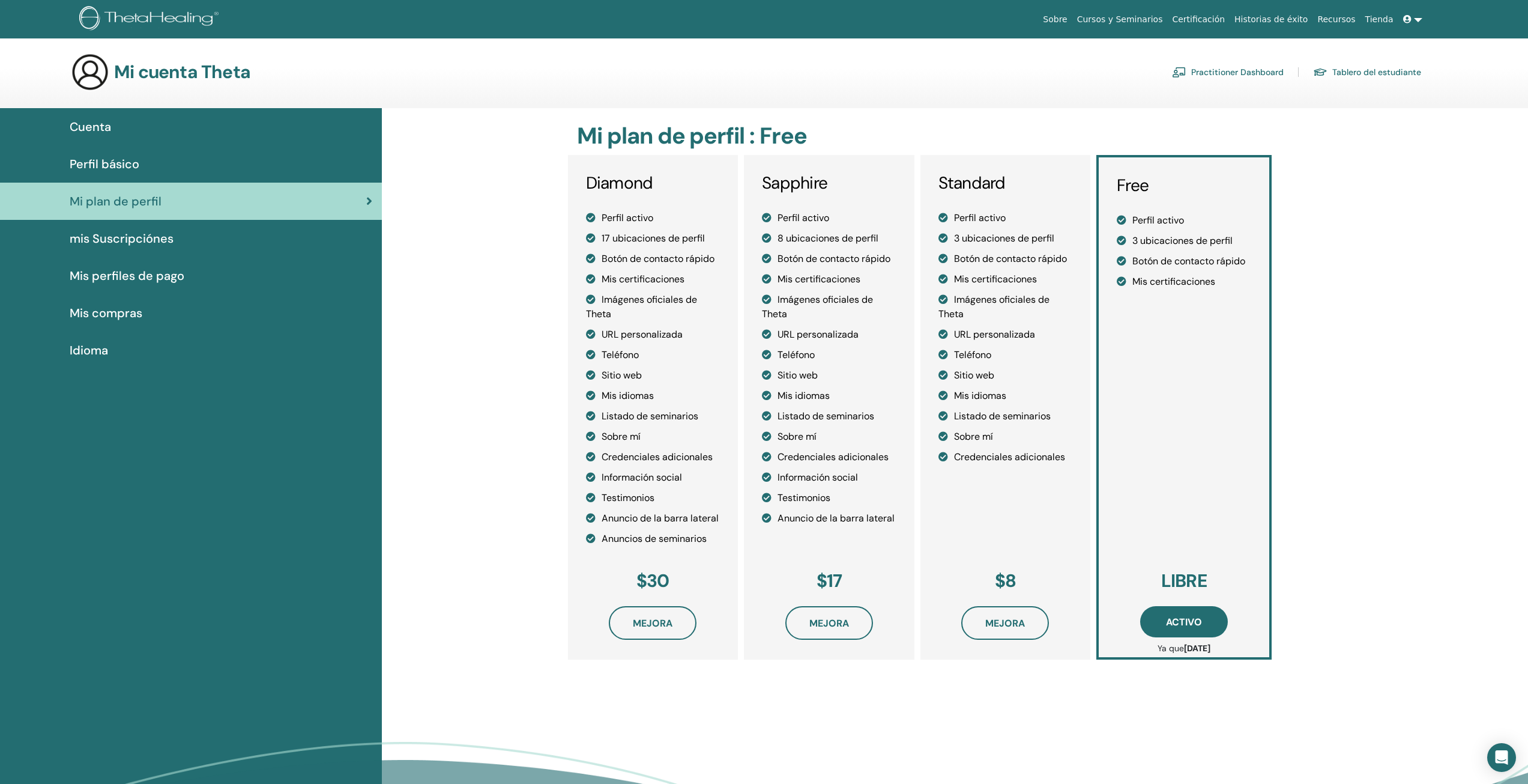
click at [157, 174] on link "Perfil básico" at bounding box center [191, 164] width 382 height 37
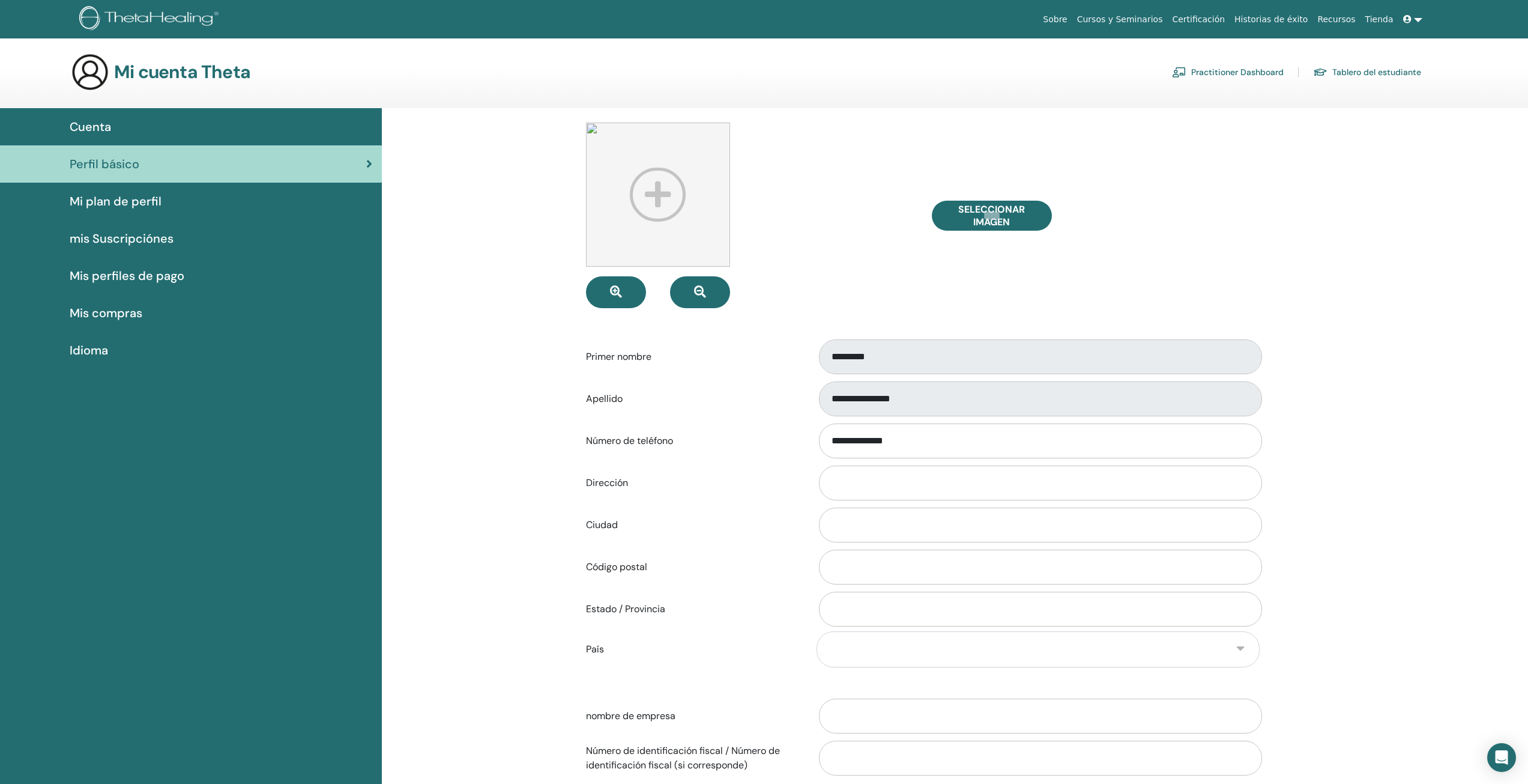
click at [126, 131] on div "Cuenta" at bounding box center [191, 127] width 362 height 18
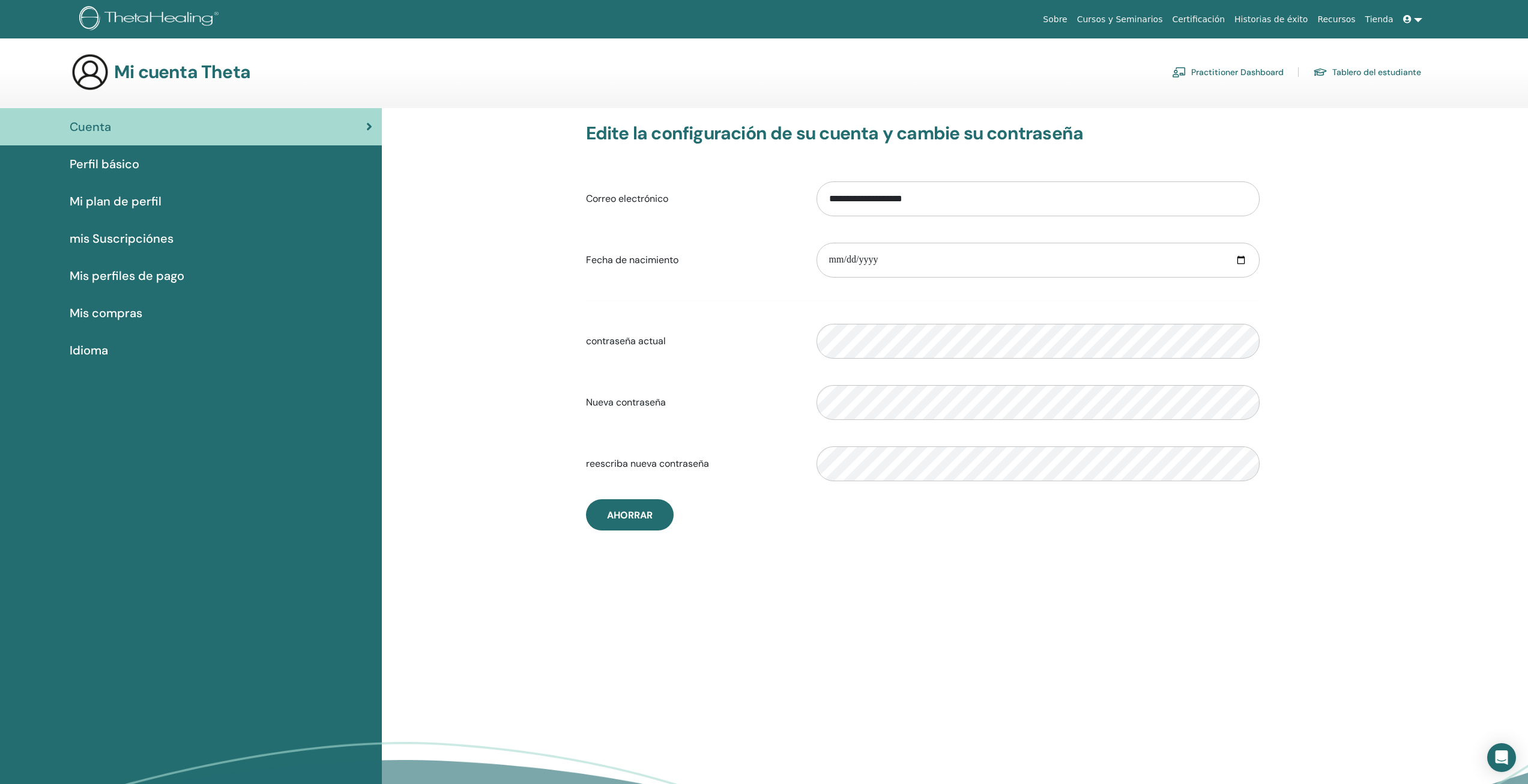
click at [1417, 18] on link at bounding box center [1413, 19] width 29 height 22
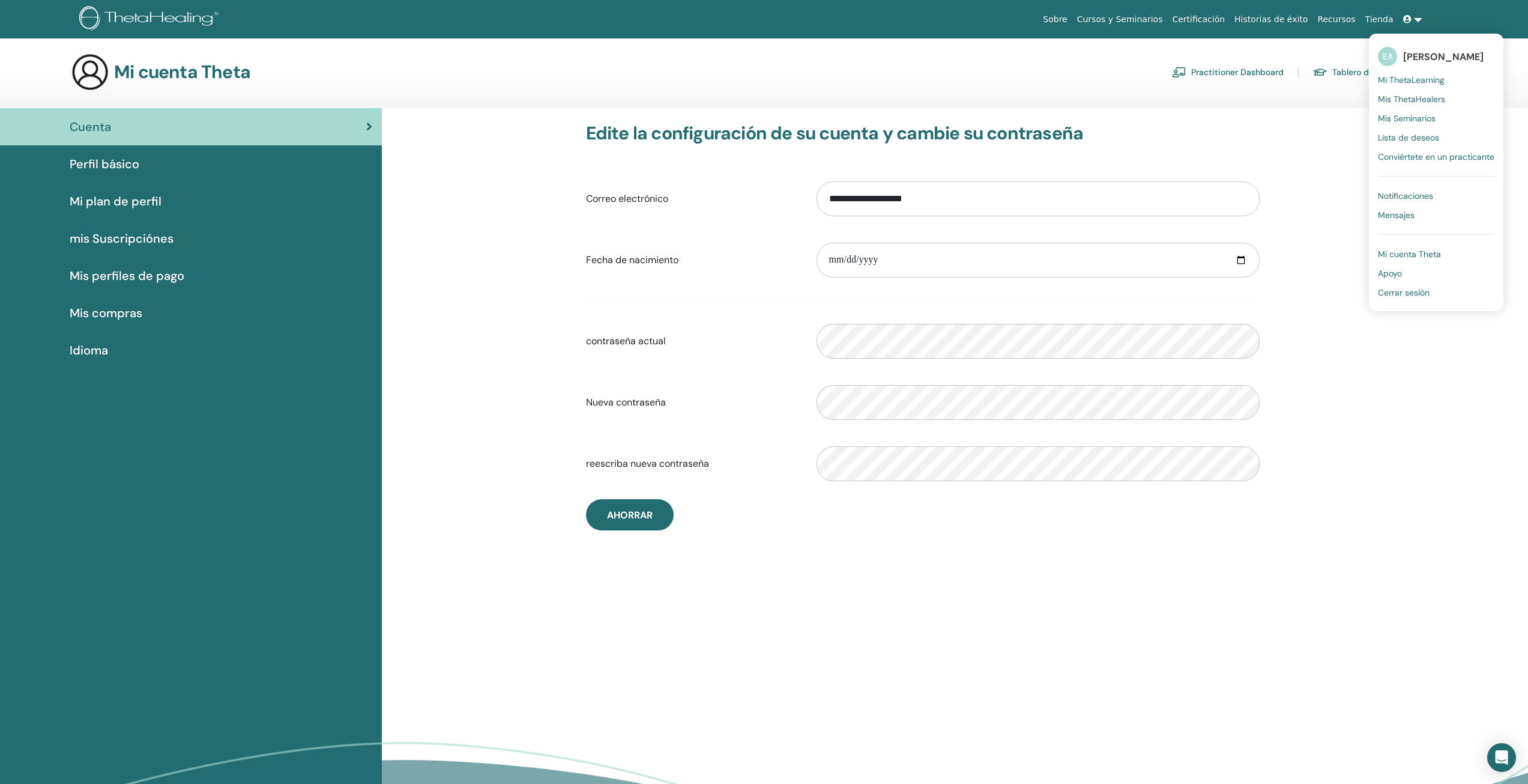
click at [1427, 119] on span "Mis Seminarios" at bounding box center [1407, 118] width 58 height 10
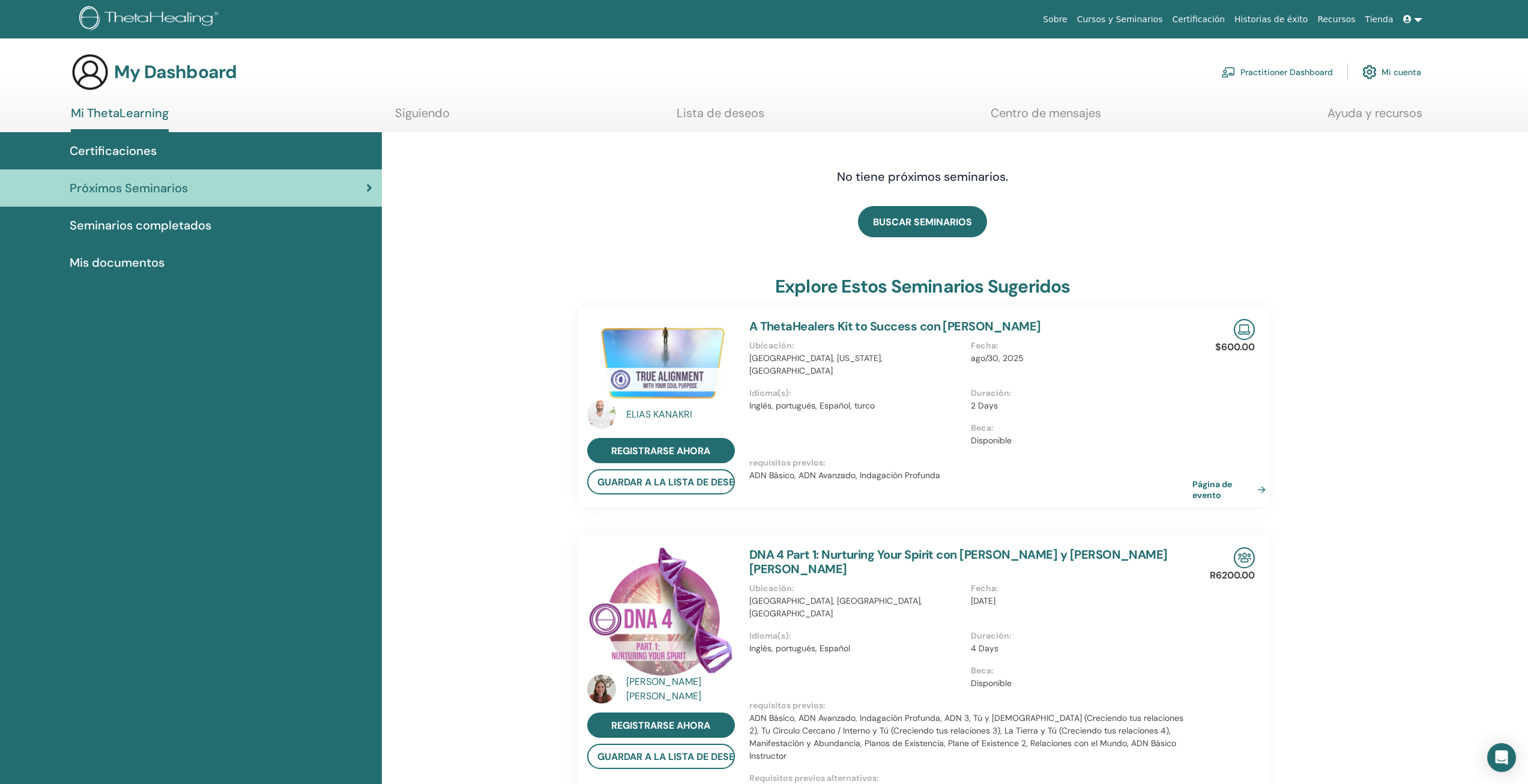
click at [1422, 14] on link at bounding box center [1413, 19] width 29 height 22
click at [1389, 75] on span "Mi ThetaLearning" at bounding box center [1411, 79] width 67 height 10
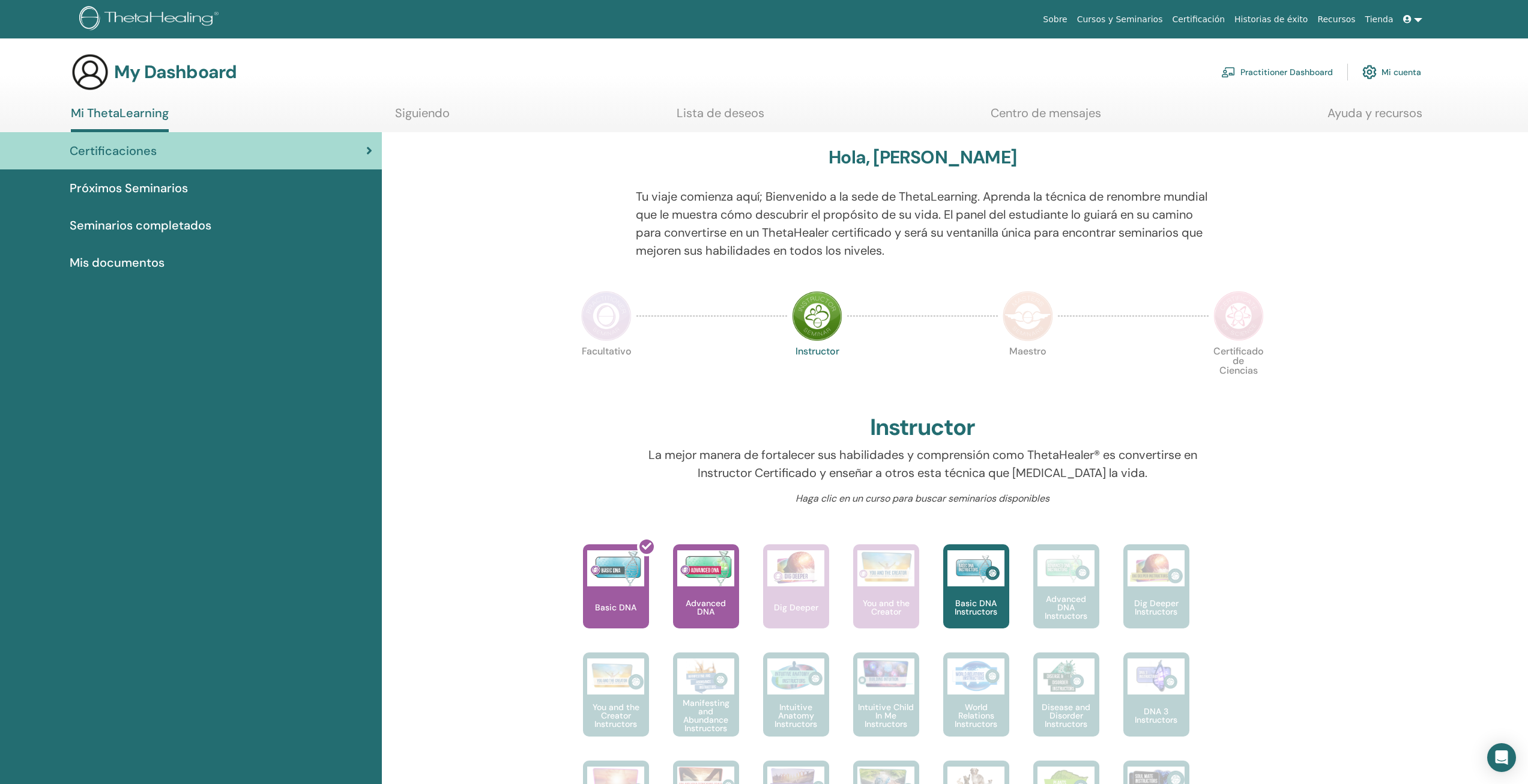
click at [1421, 21] on link at bounding box center [1413, 19] width 29 height 22
click at [1401, 273] on span "Apoyo" at bounding box center [1390, 273] width 24 height 10
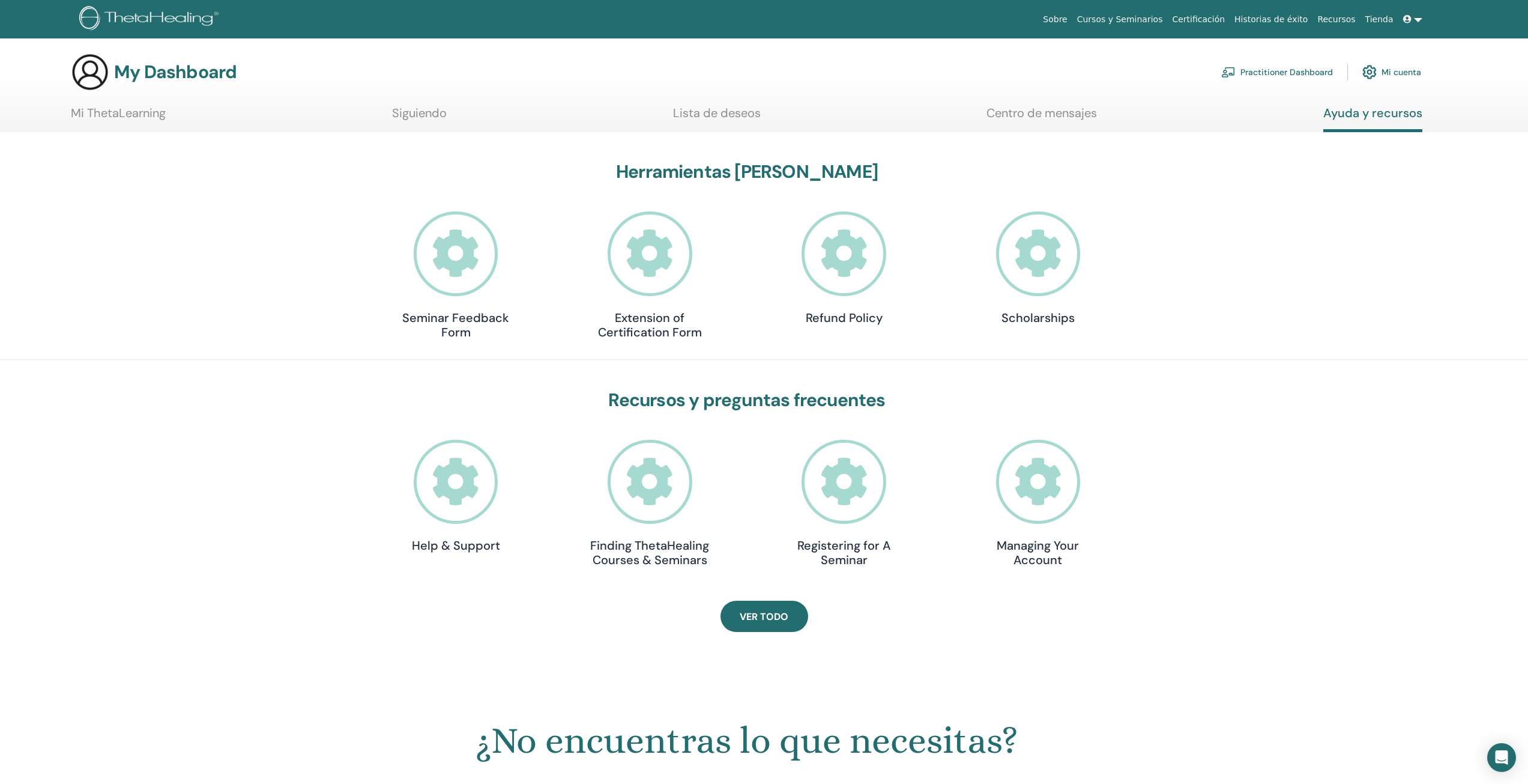
click at [1418, 25] on link at bounding box center [1413, 19] width 29 height 22
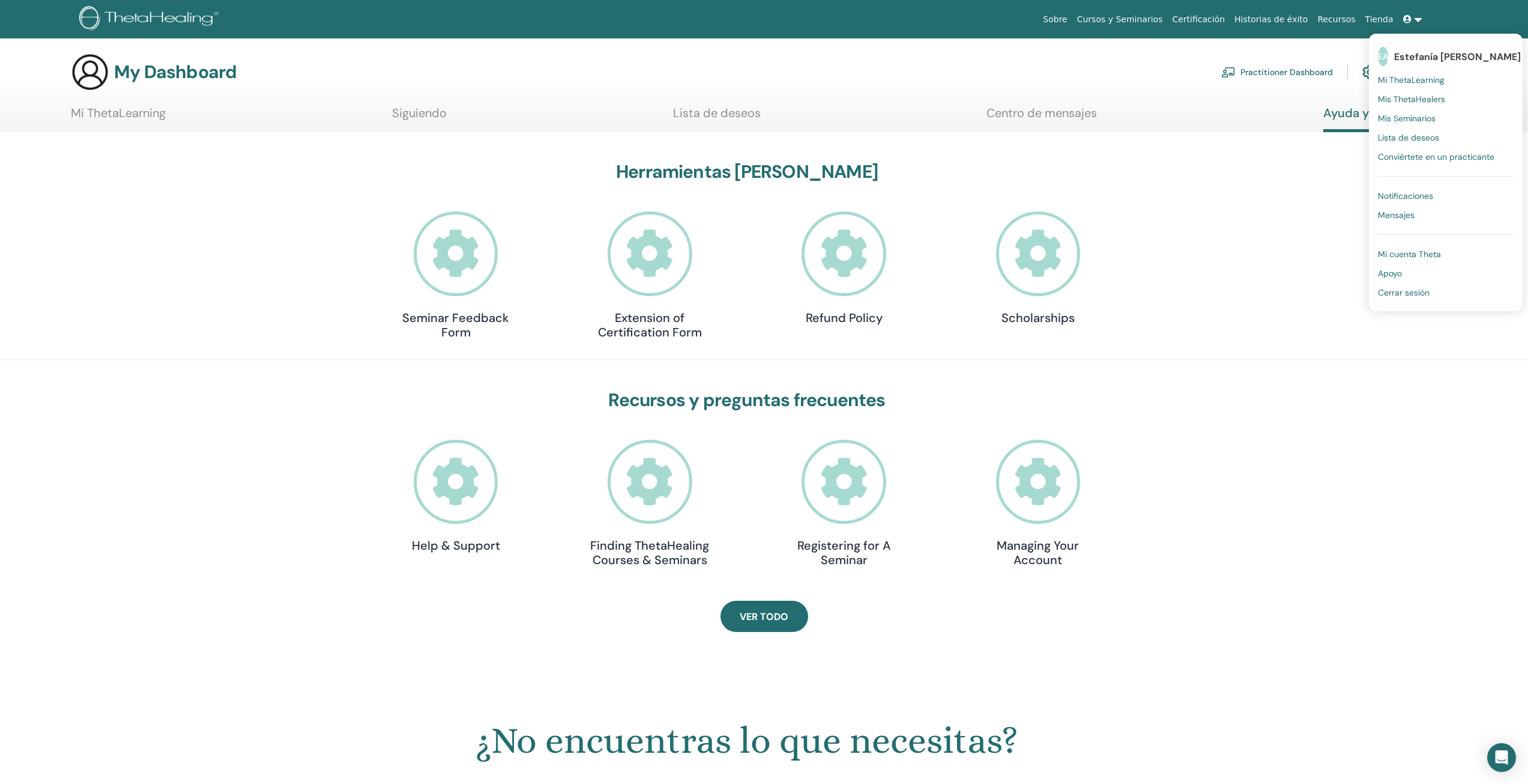
click at [1269, 523] on div "Recursos y preguntas frecuentes Help & Support Finding ThetaHealing Courses & S…" at bounding box center [746, 480] width 1391 height 183
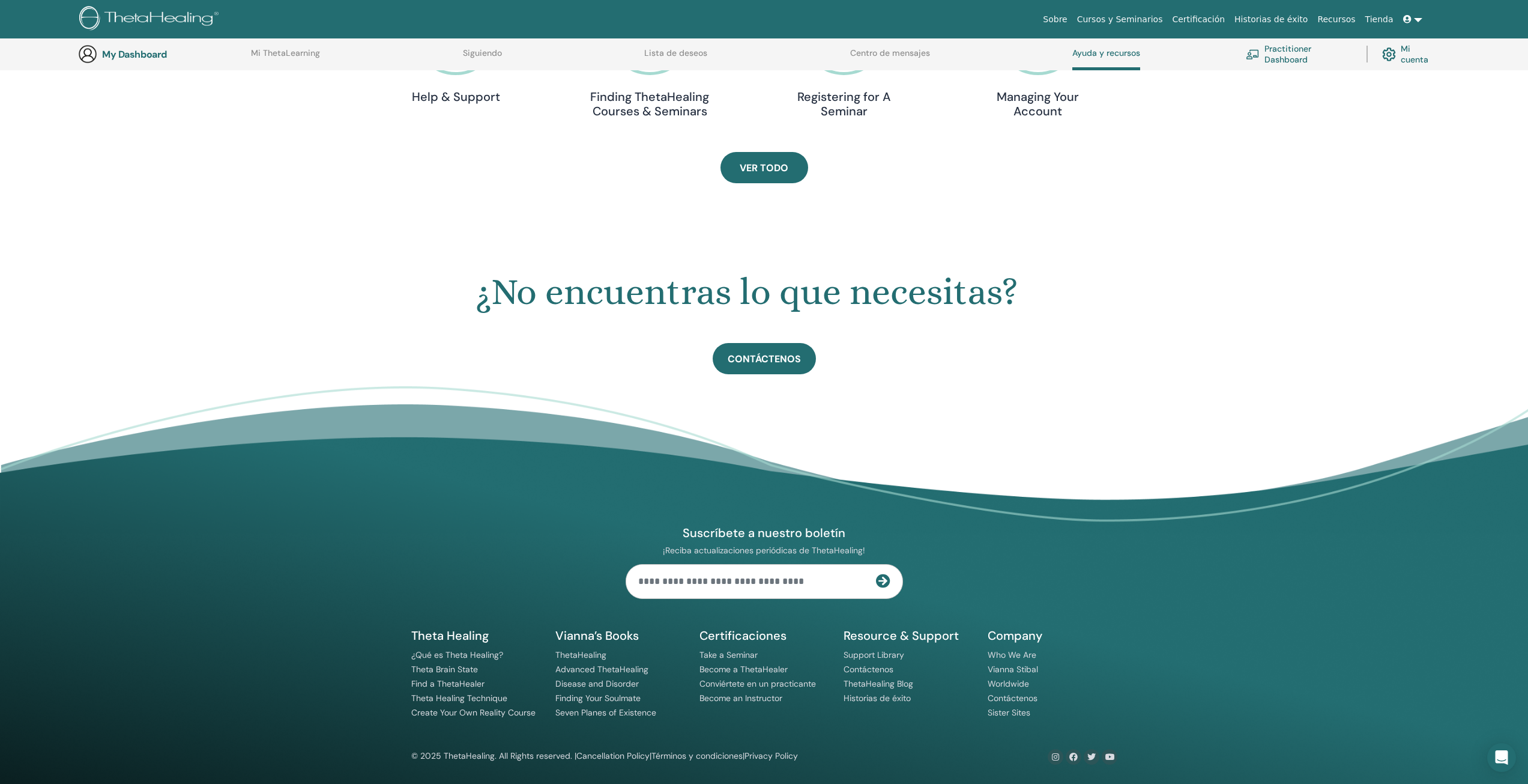
scroll to position [360, 0]
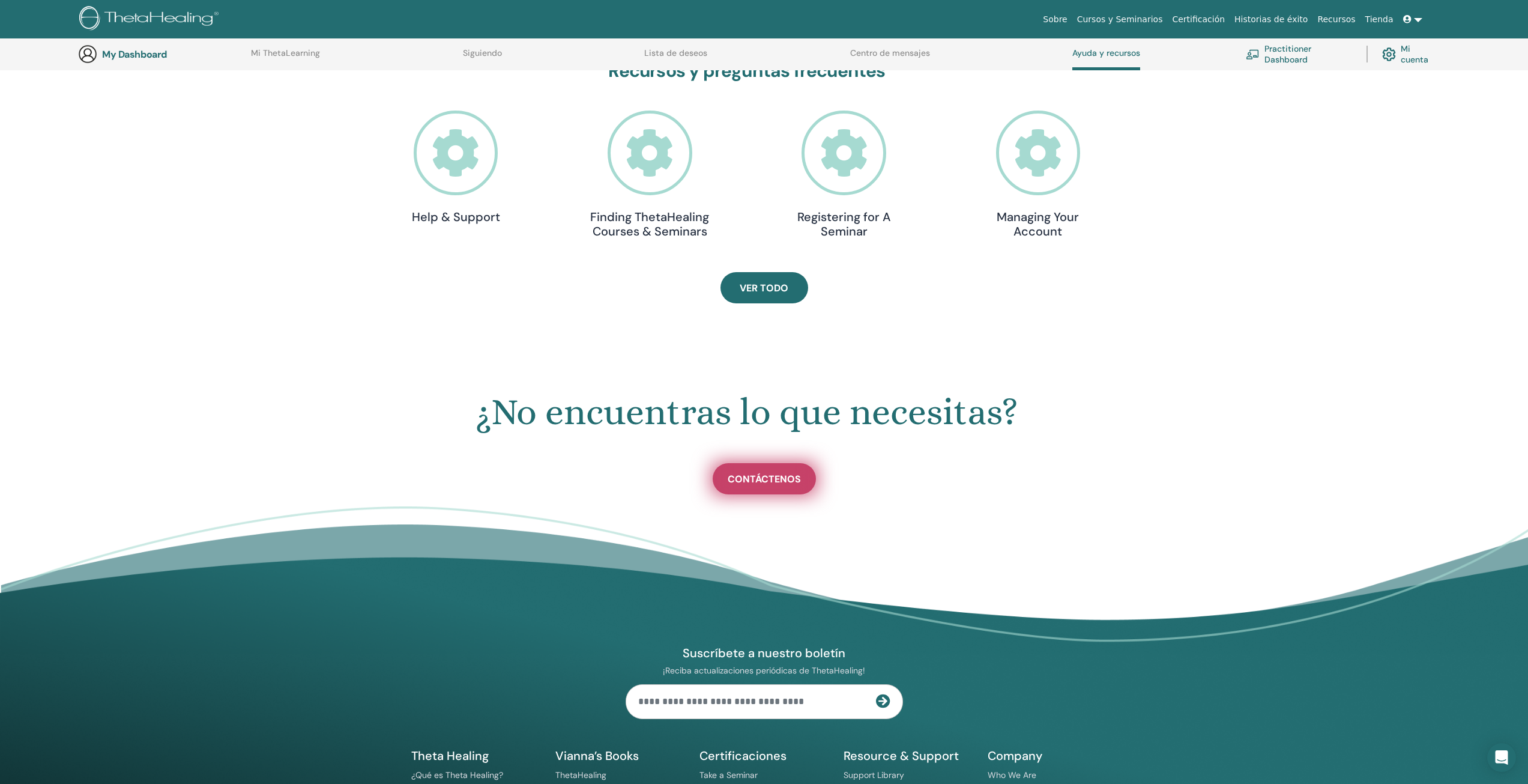
click at [775, 486] on link "Contáctenos" at bounding box center [764, 479] width 103 height 31
